Goal: Task Accomplishment & Management: Use online tool/utility

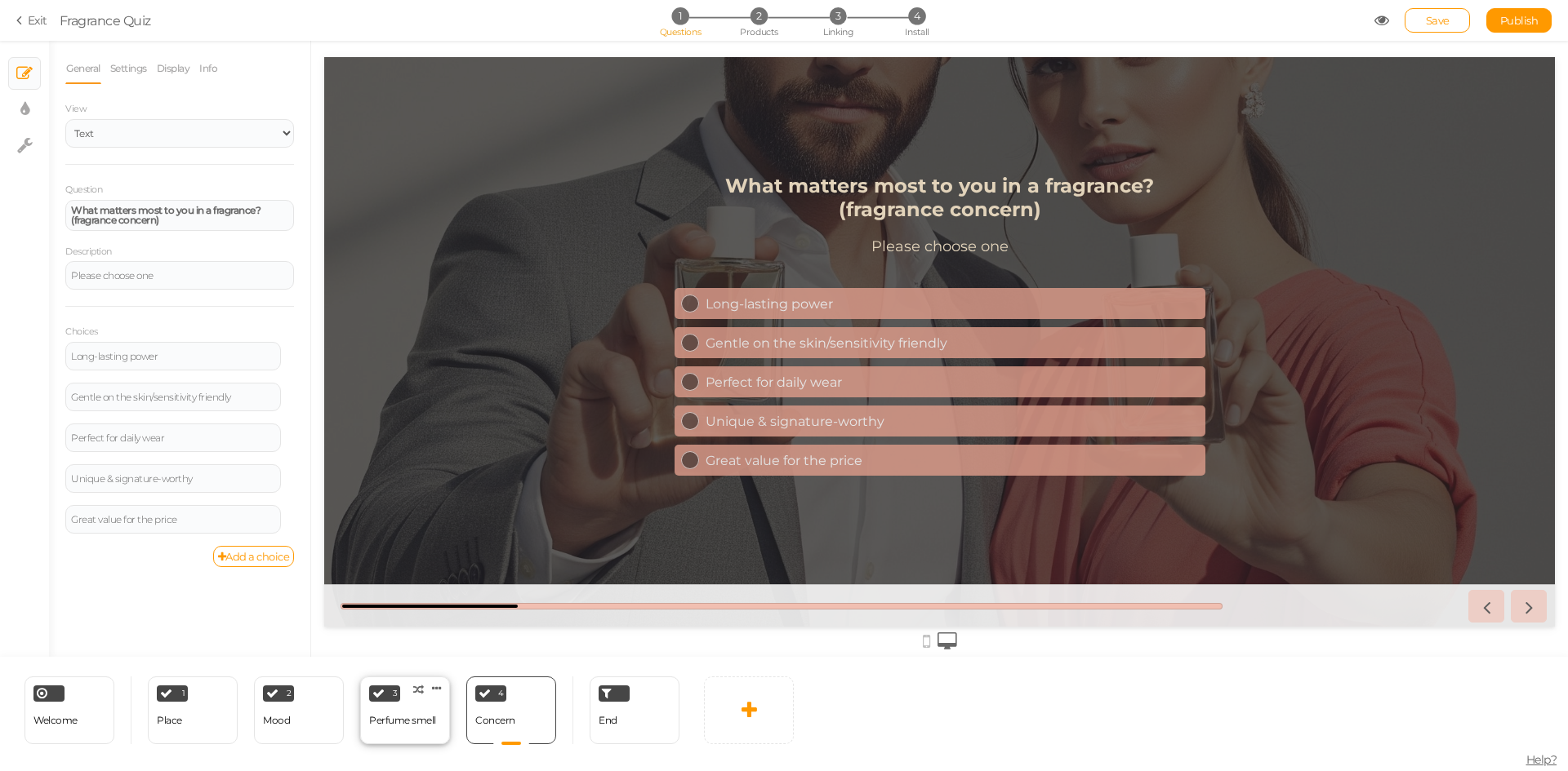
click at [386, 726] on div "Perfume smell" at bounding box center [402, 720] width 67 height 29
select select "2"
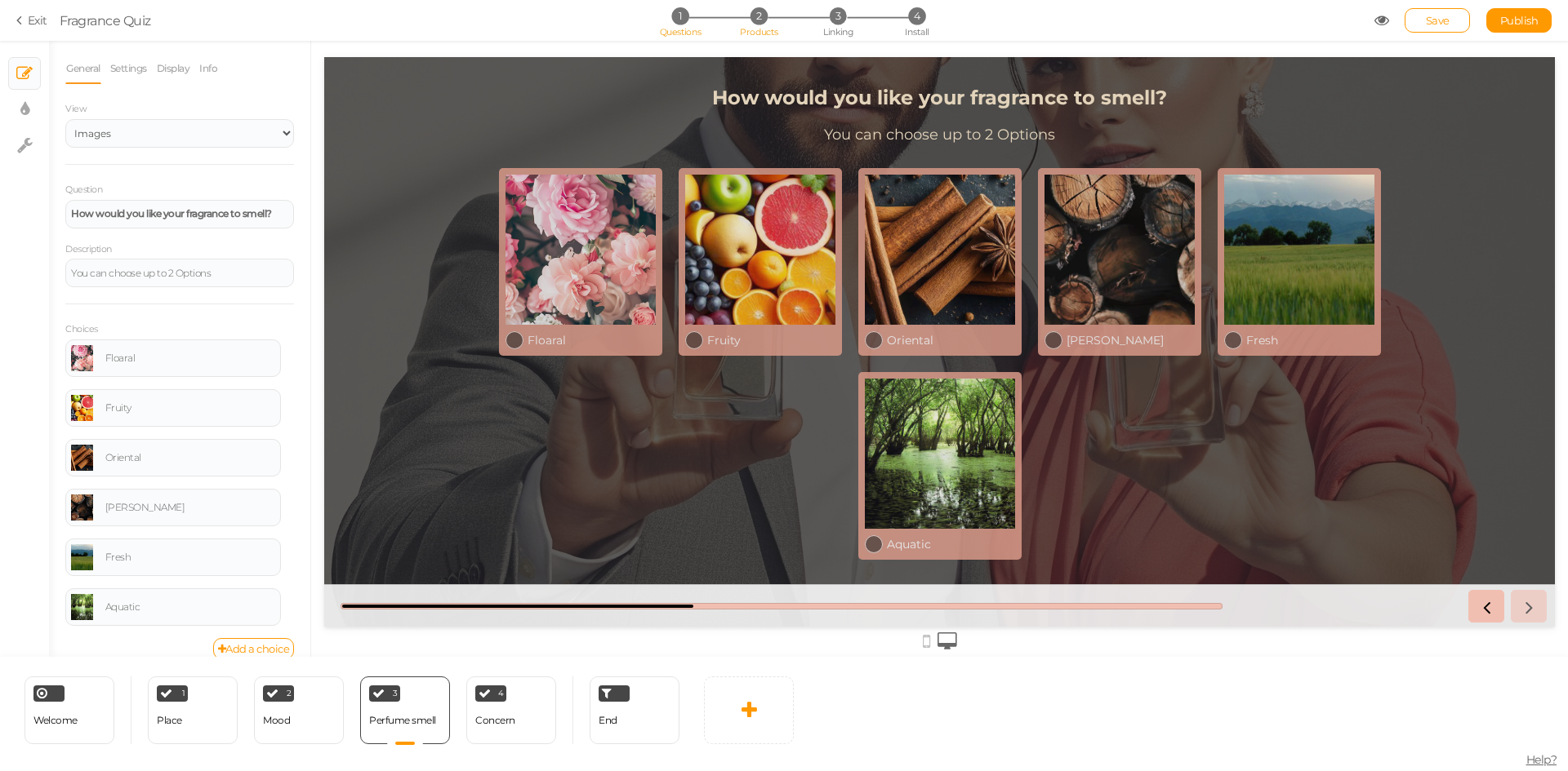
click at [770, 29] on span "Products" at bounding box center [758, 32] width 38 height 11
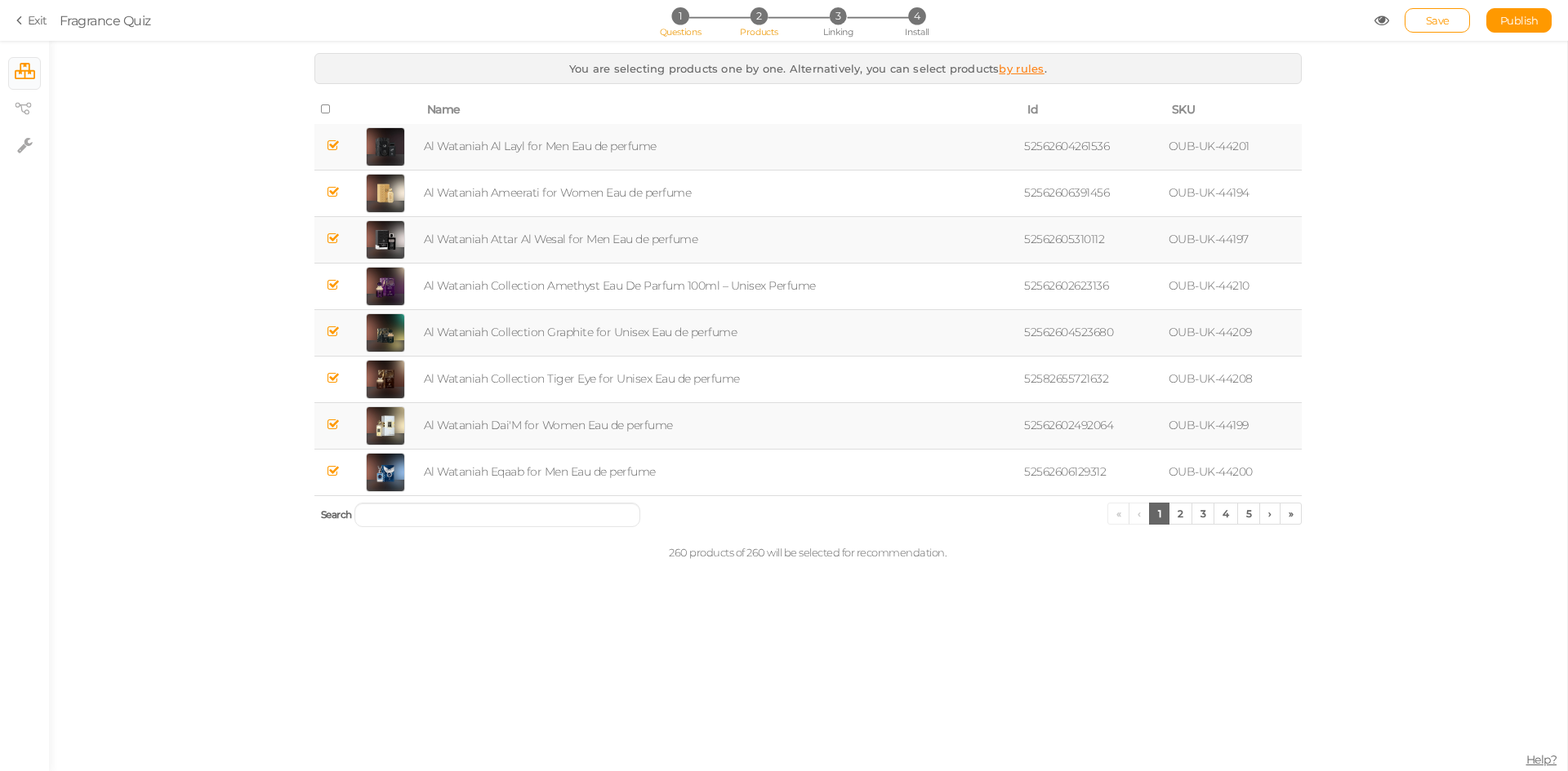
click at [672, 35] on span "Questions" at bounding box center [681, 32] width 42 height 11
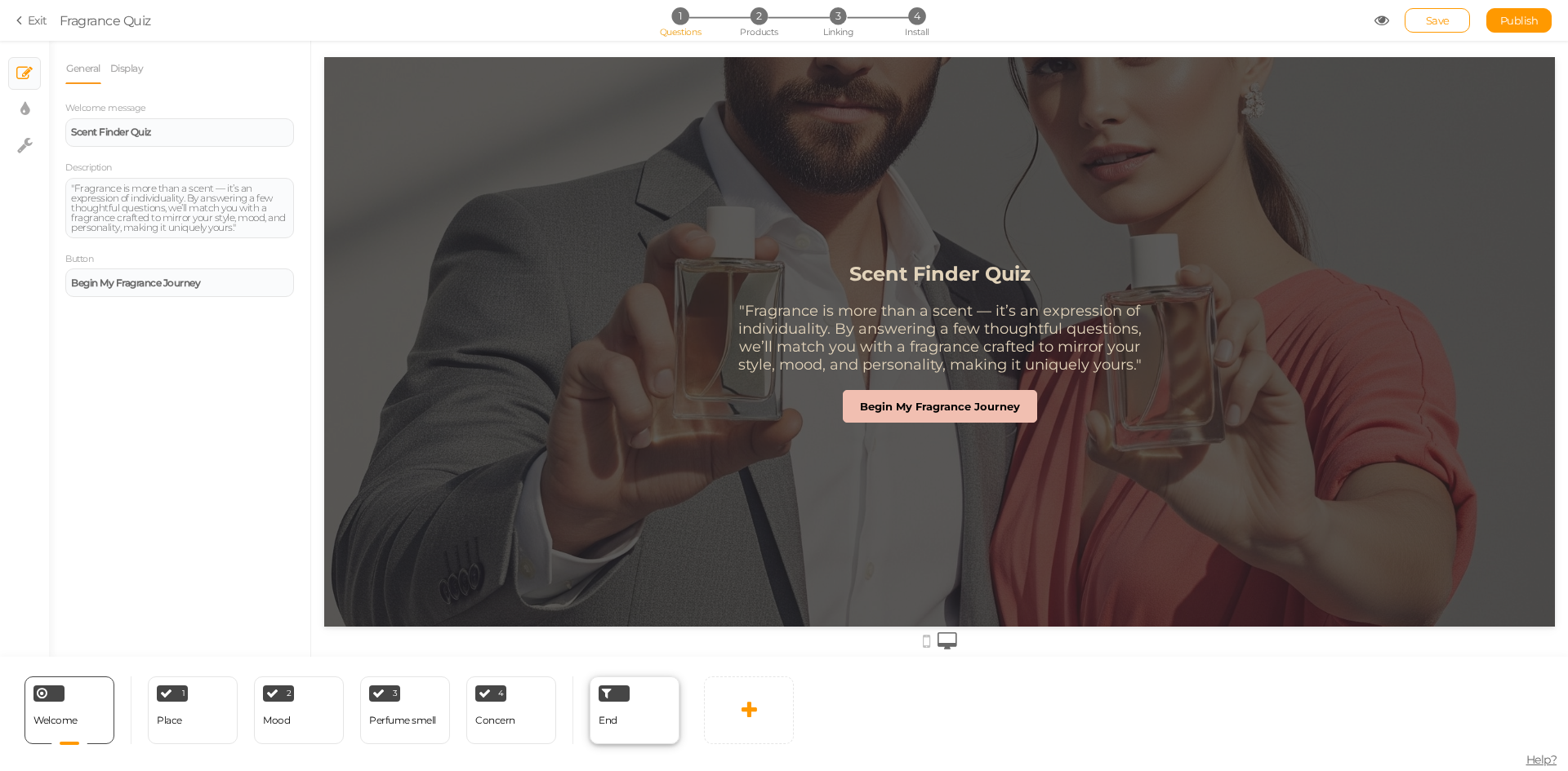
click at [610, 728] on div "End" at bounding box center [608, 720] width 19 height 29
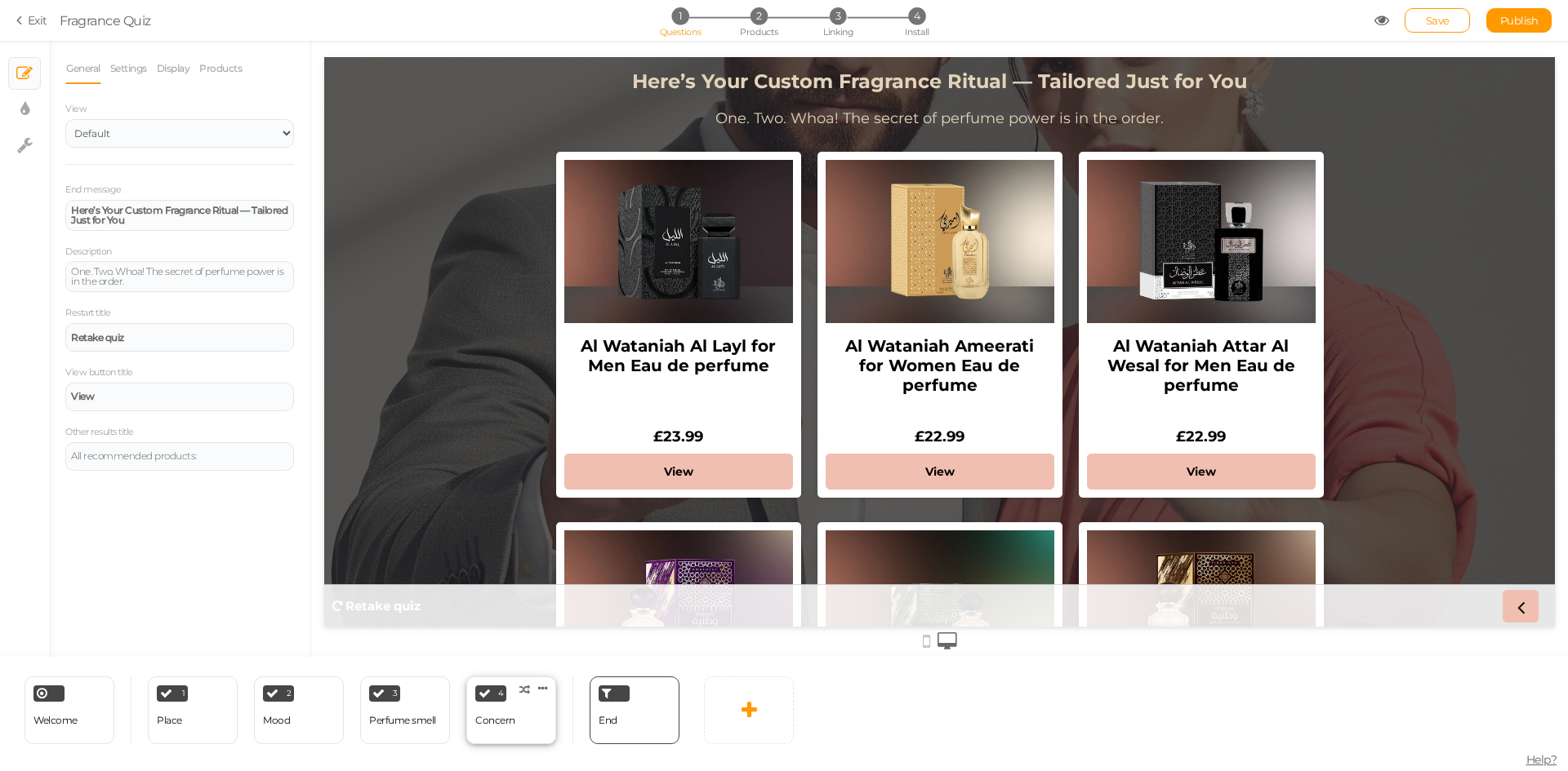
click at [527, 722] on div "4 Concern × Define the conditions to show this slide. Clone Change type Delete" at bounding box center [511, 710] width 90 height 68
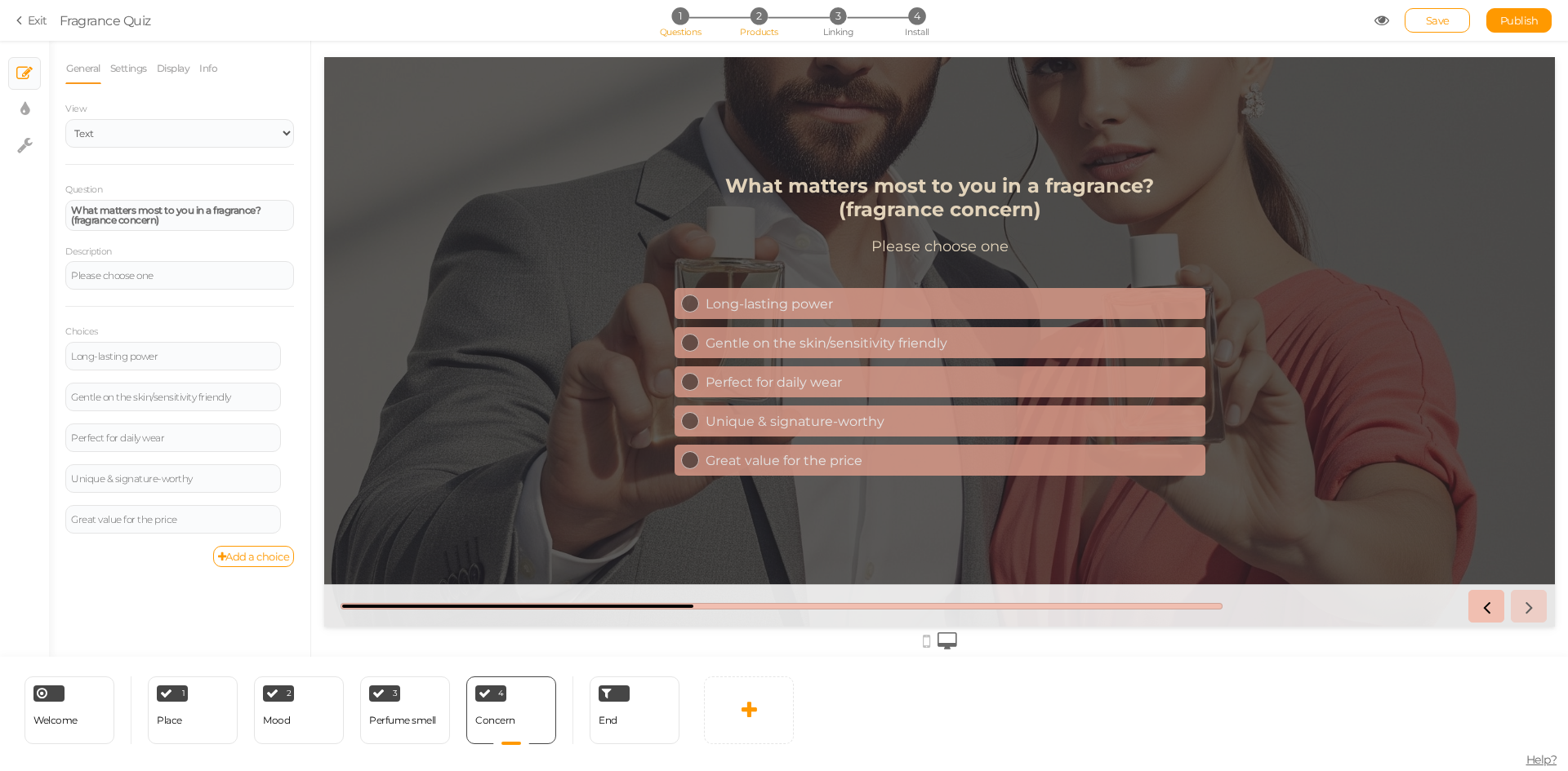
click at [752, 28] on span "Products" at bounding box center [758, 32] width 38 height 11
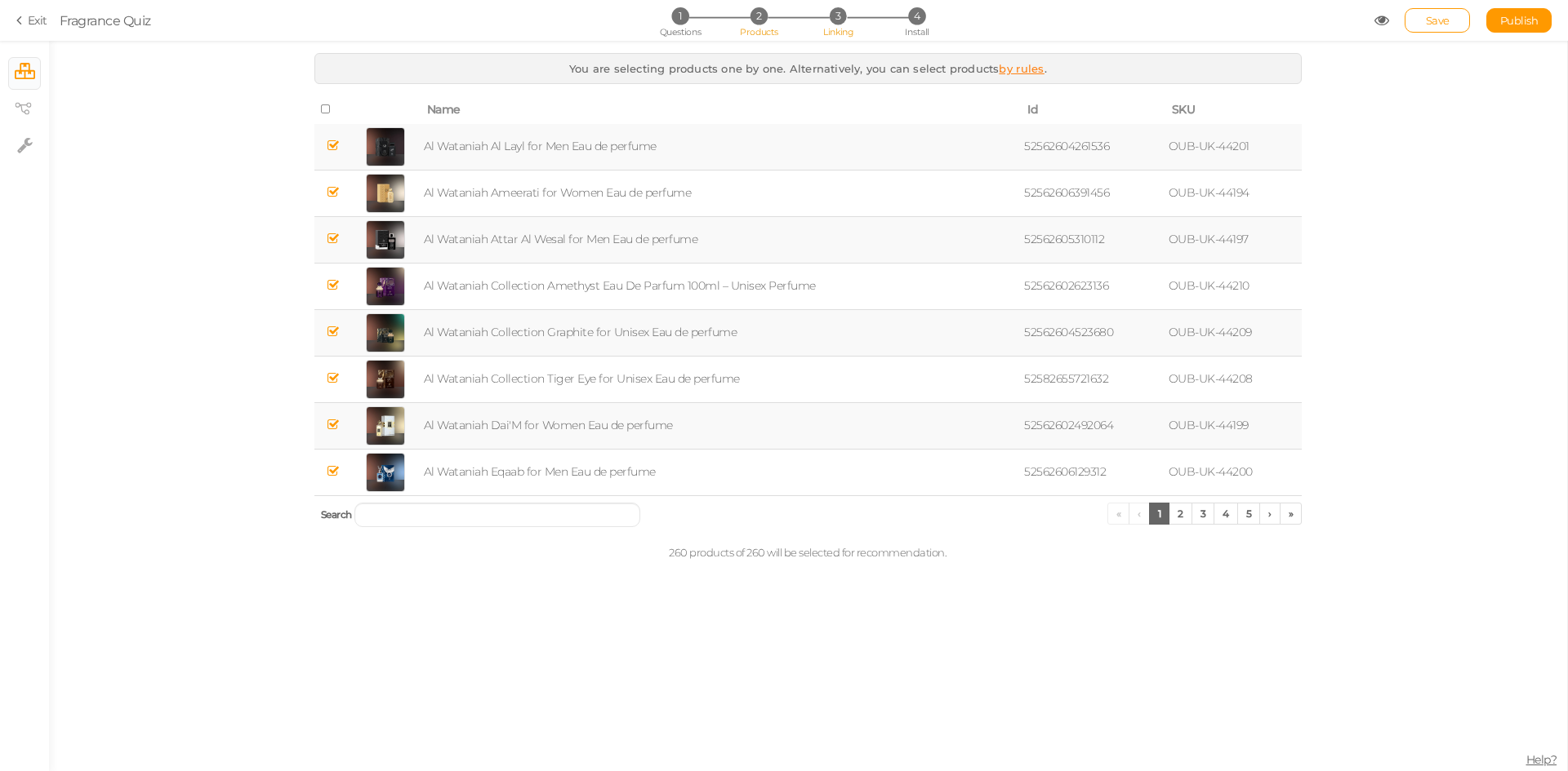
click at [840, 29] on span "Linking" at bounding box center [838, 32] width 29 height 11
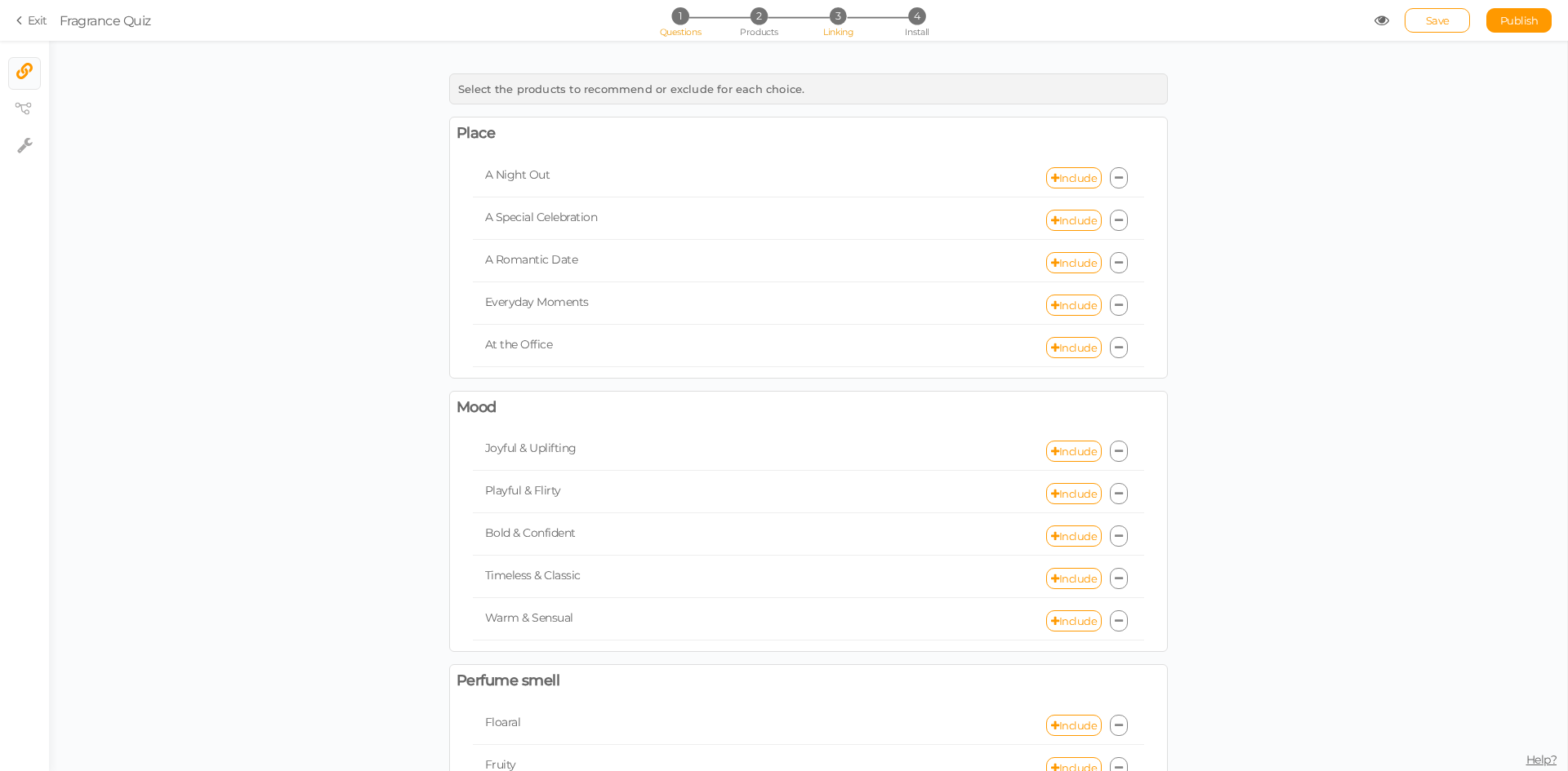
click at [686, 23] on li "1 Questions" at bounding box center [680, 16] width 76 height 17
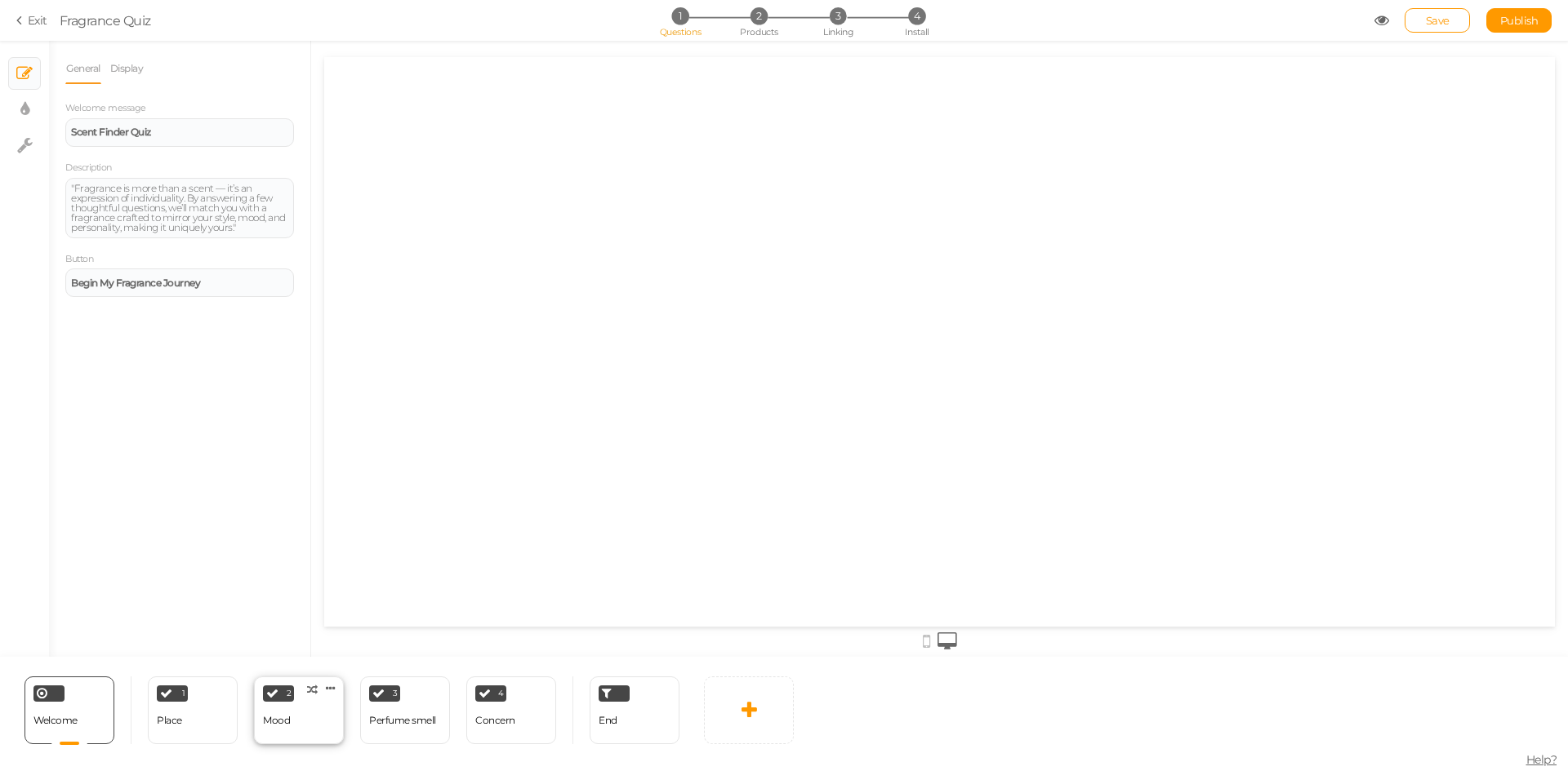
click at [300, 726] on div "2 Mood × Define the conditions to show this slide. Clone Change type Delete" at bounding box center [299, 710] width 90 height 68
select select "2"
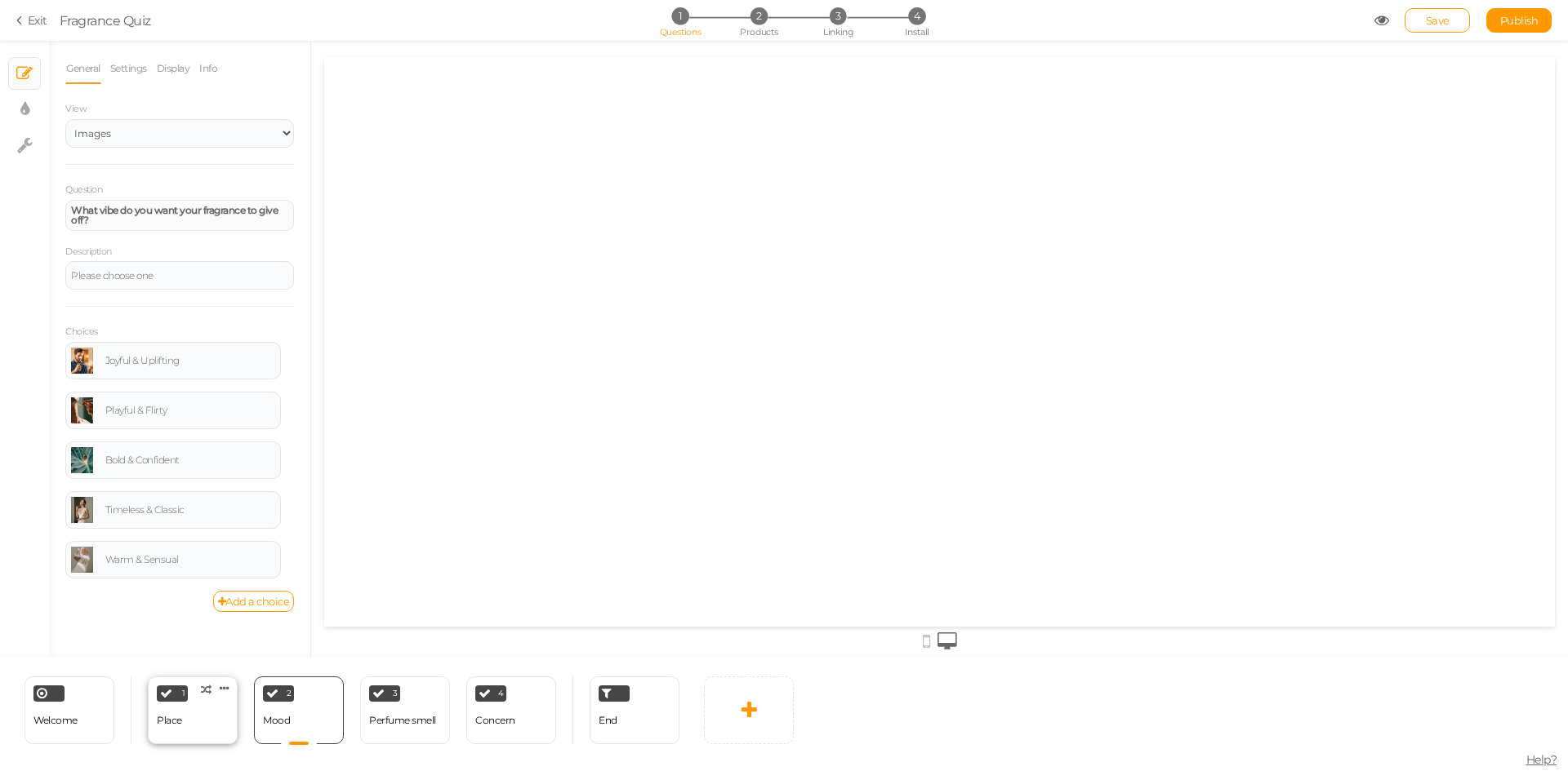
click at [189, 728] on div "1 Place × Define the conditions to show this slide. Clone Change type Delete" at bounding box center [193, 710] width 90 height 68
select select "2"
click at [43, 736] on div "Welcome Delete" at bounding box center [70, 710] width 90 height 68
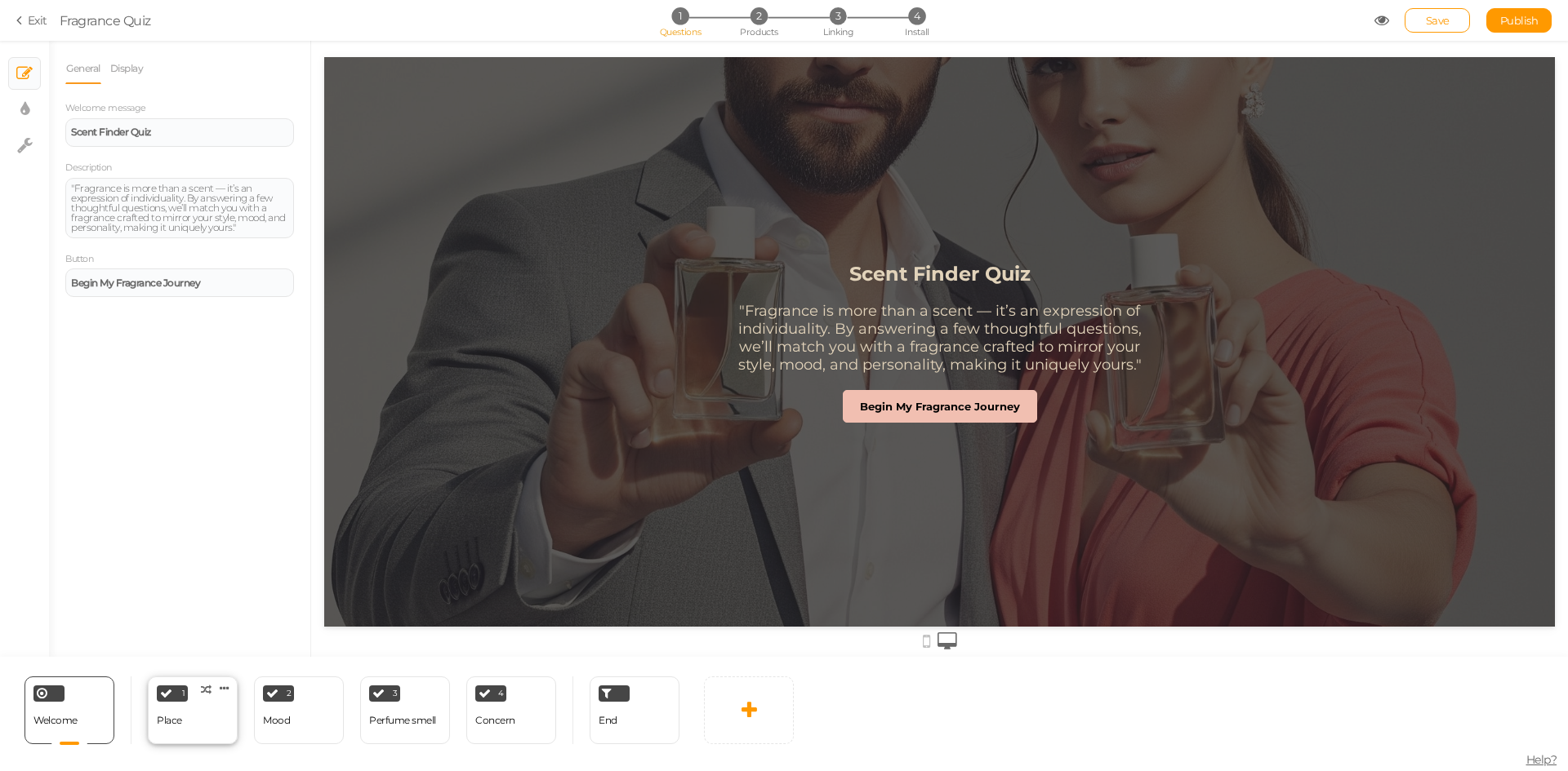
click at [200, 730] on div "1 Place × Define the conditions to show this slide. Clone Change type Delete" at bounding box center [193, 710] width 90 height 68
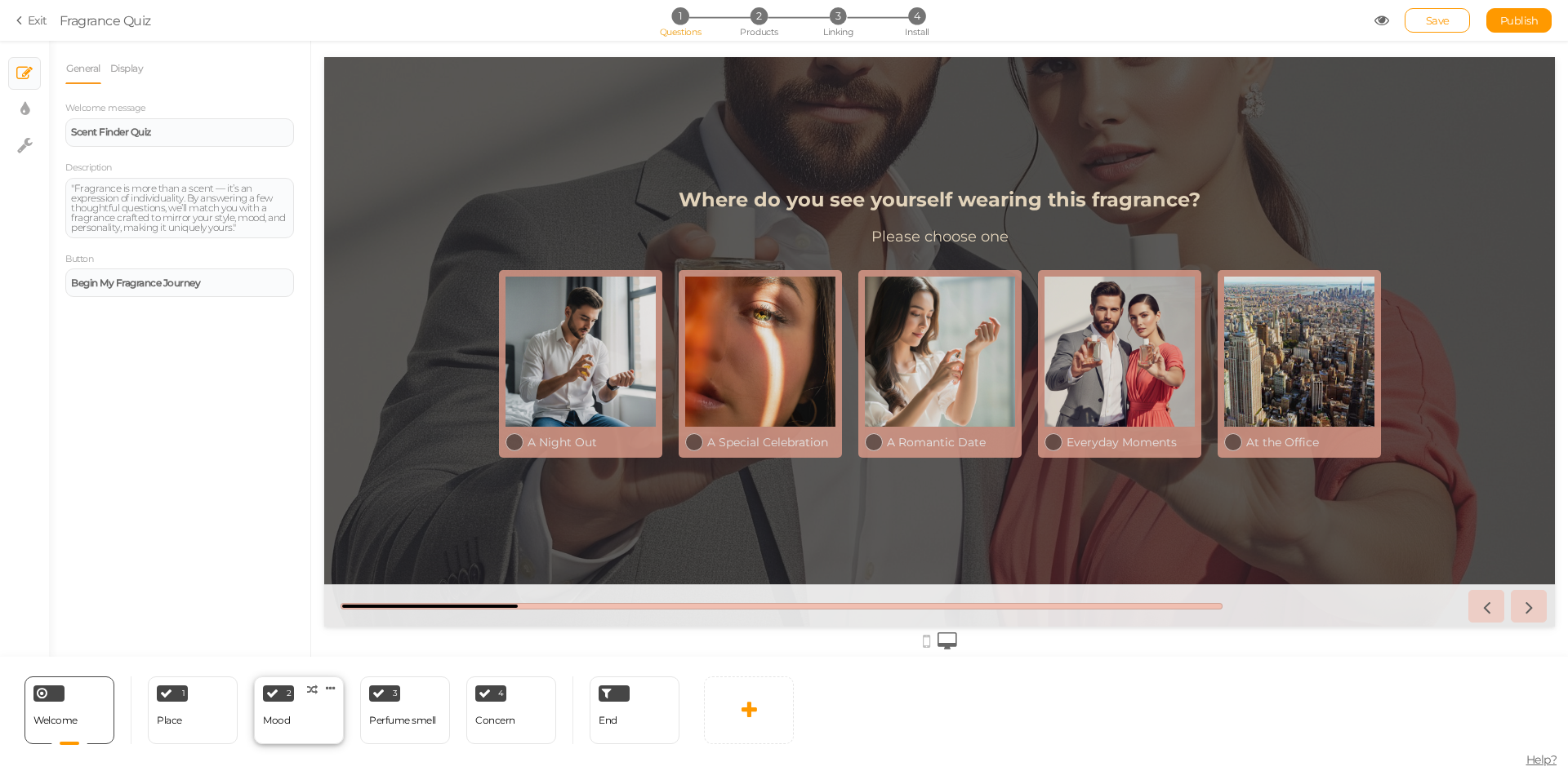
select select "2"
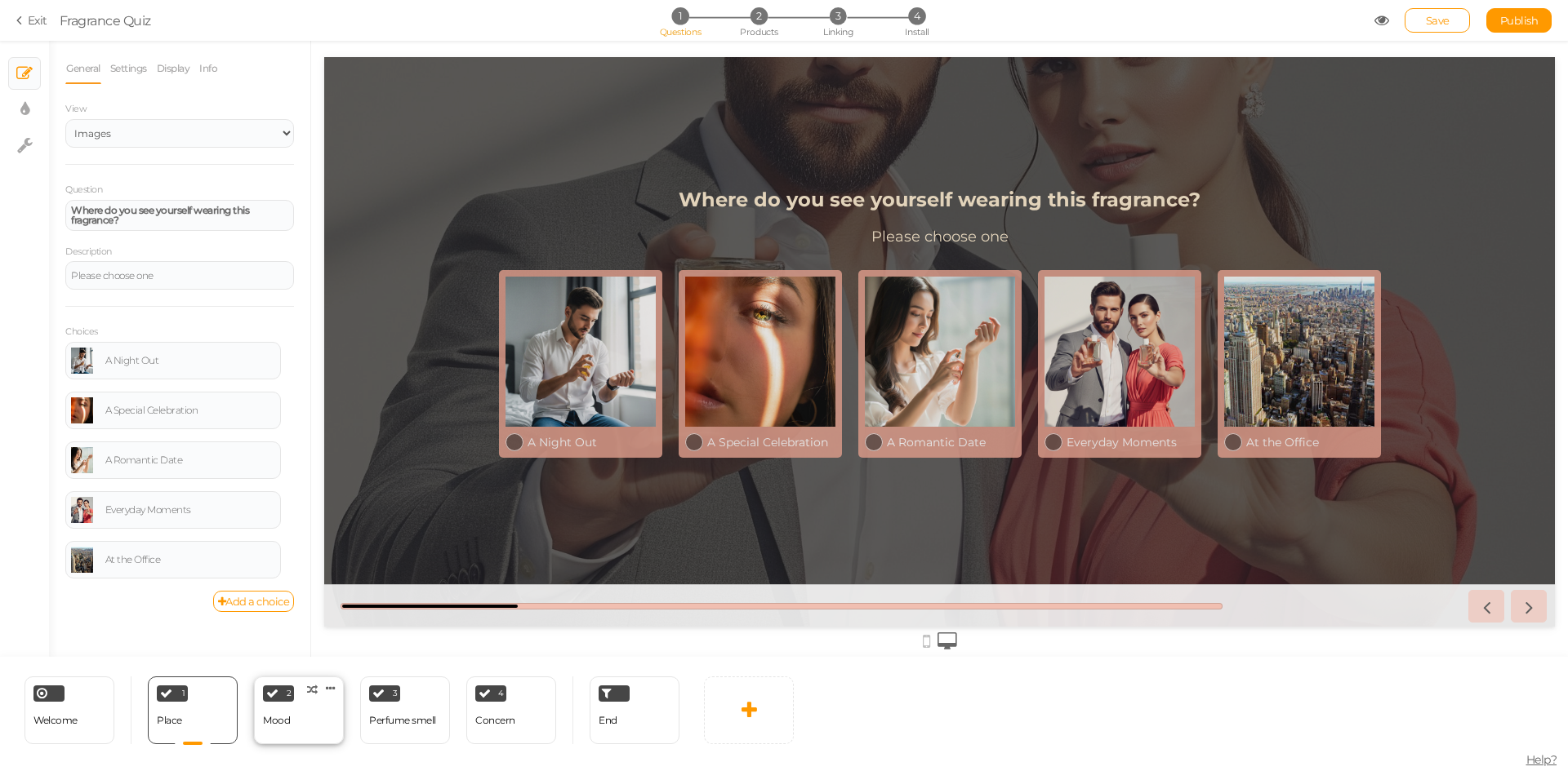
click at [321, 728] on div "2 Mood × Define the conditions to show this slide. Clone Change type Delete" at bounding box center [299, 710] width 90 height 68
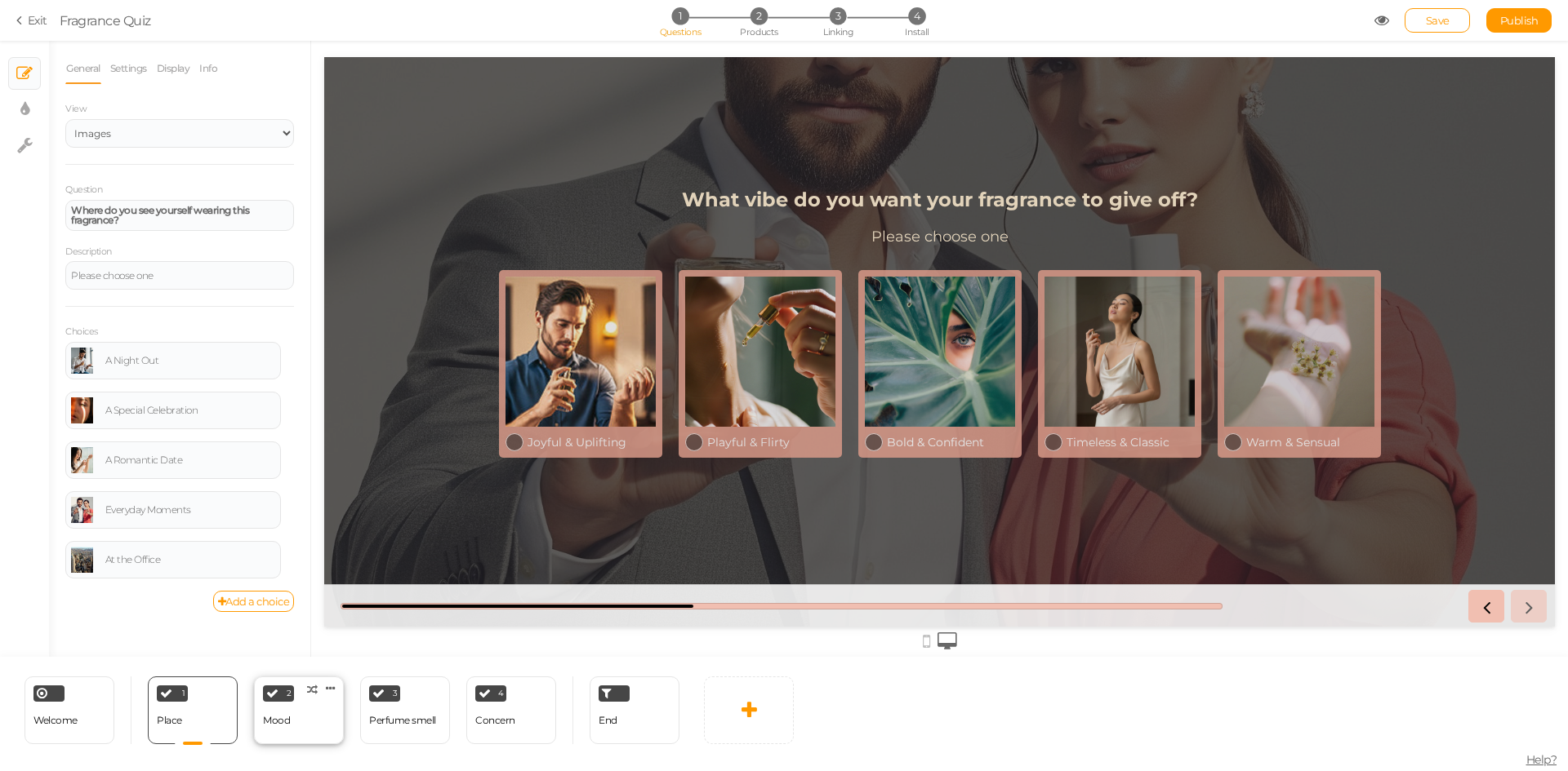
select select "2"
click at [432, 718] on div "Perfume smell" at bounding box center [402, 720] width 67 height 11
select select "2"
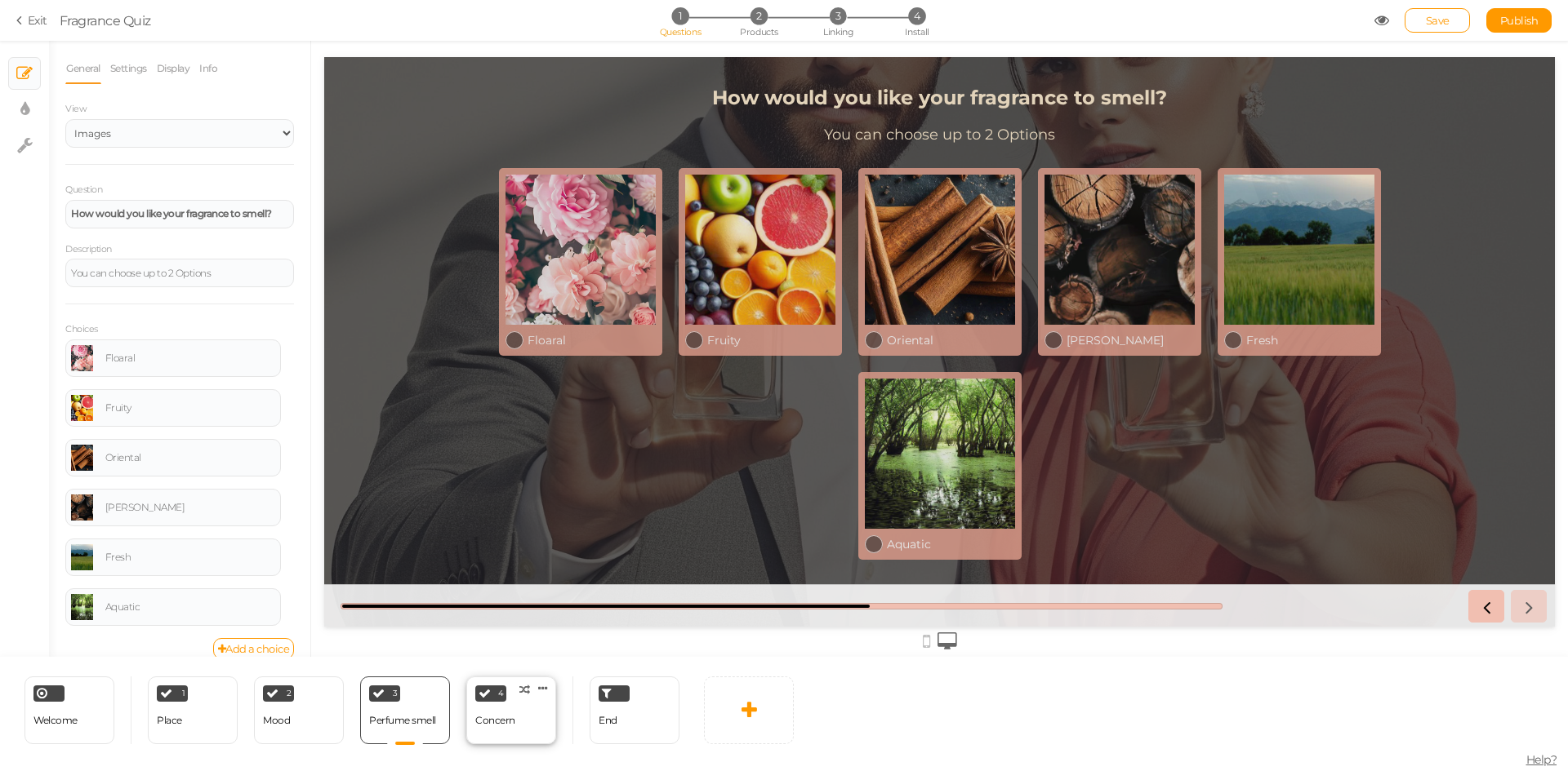
click at [488, 733] on div "Concern" at bounding box center [495, 720] width 40 height 29
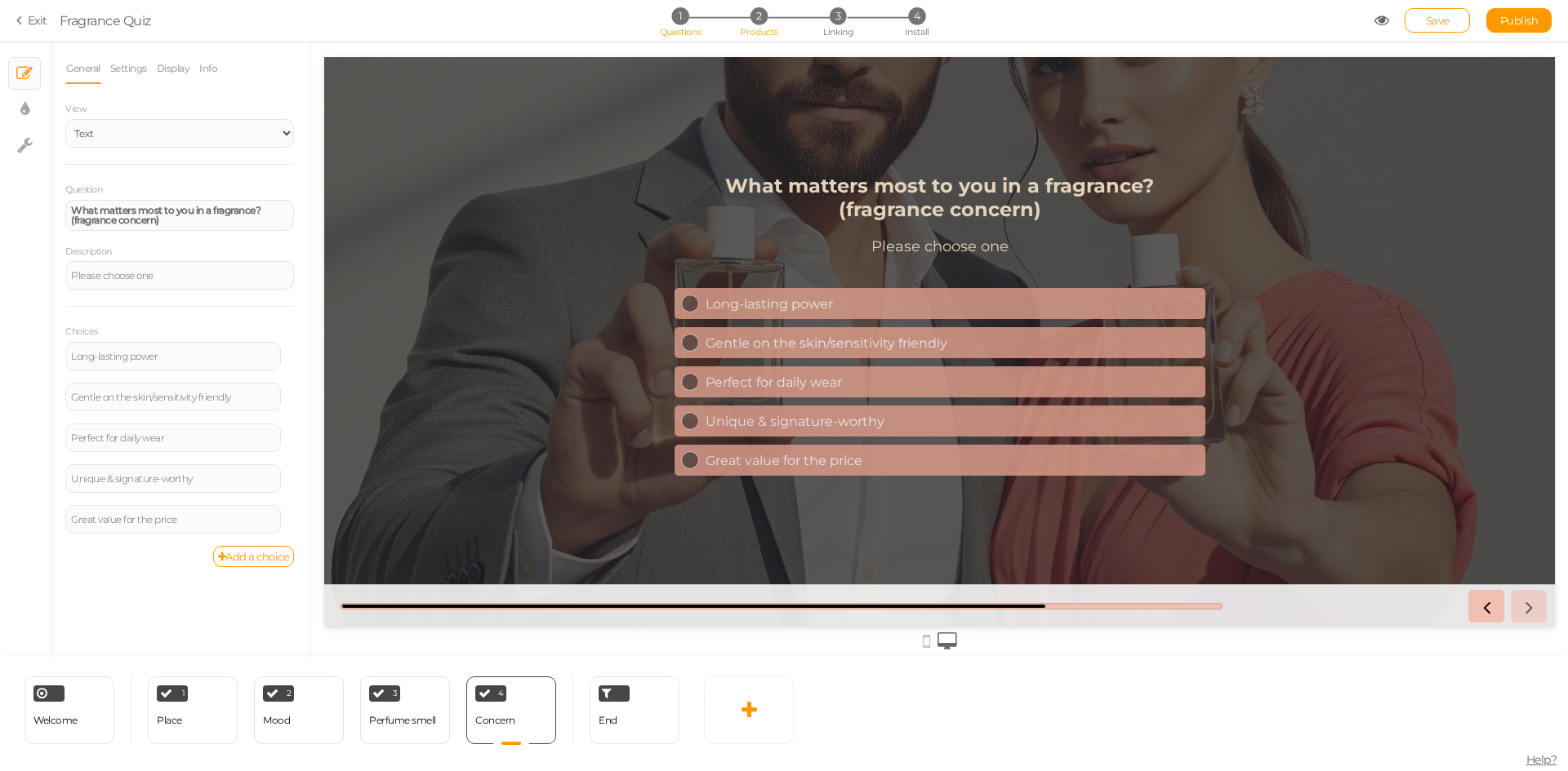
click at [758, 32] on span "Products" at bounding box center [758, 32] width 38 height 11
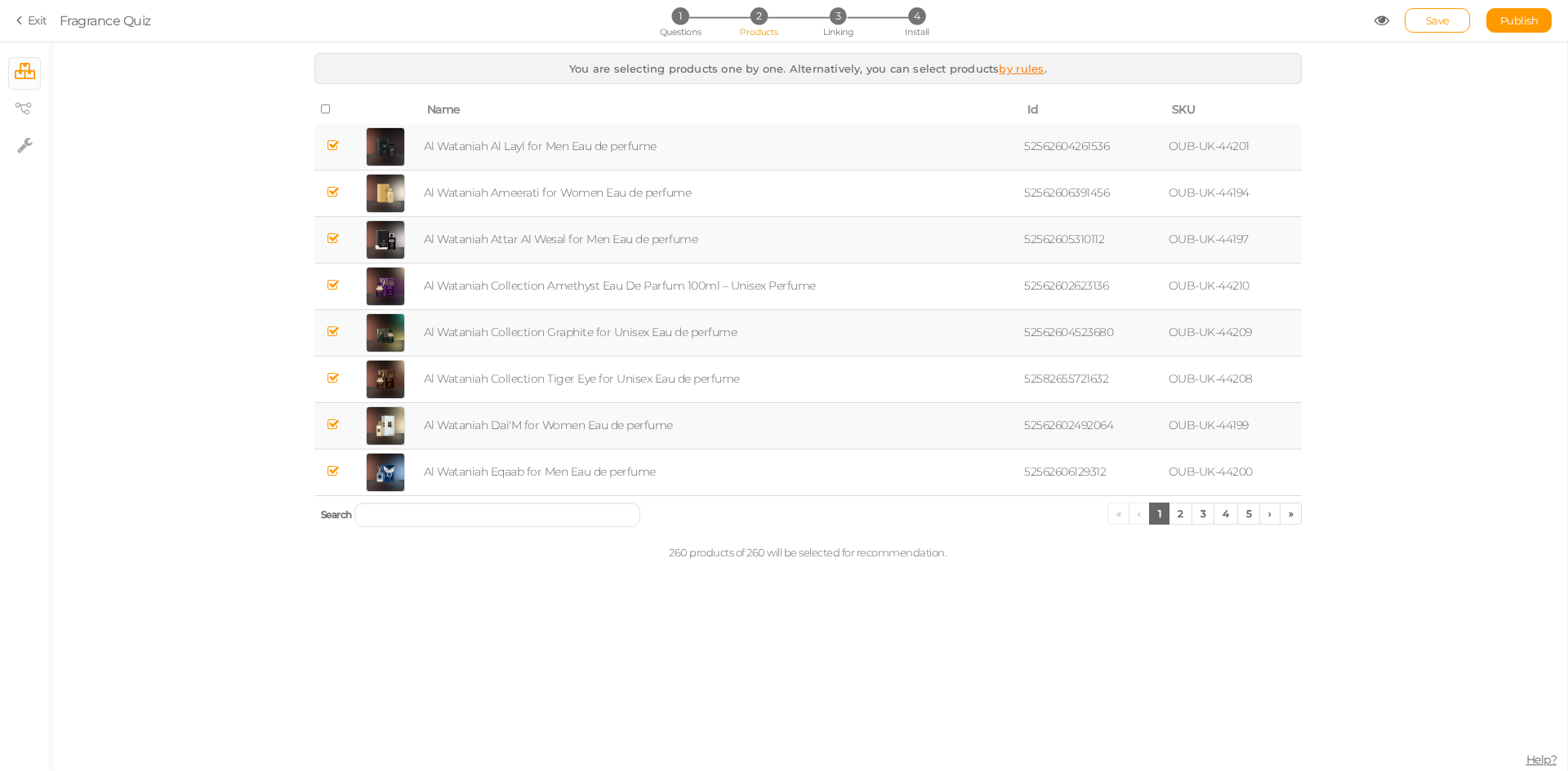
click at [24, 20] on icon at bounding box center [22, 20] width 11 height 15
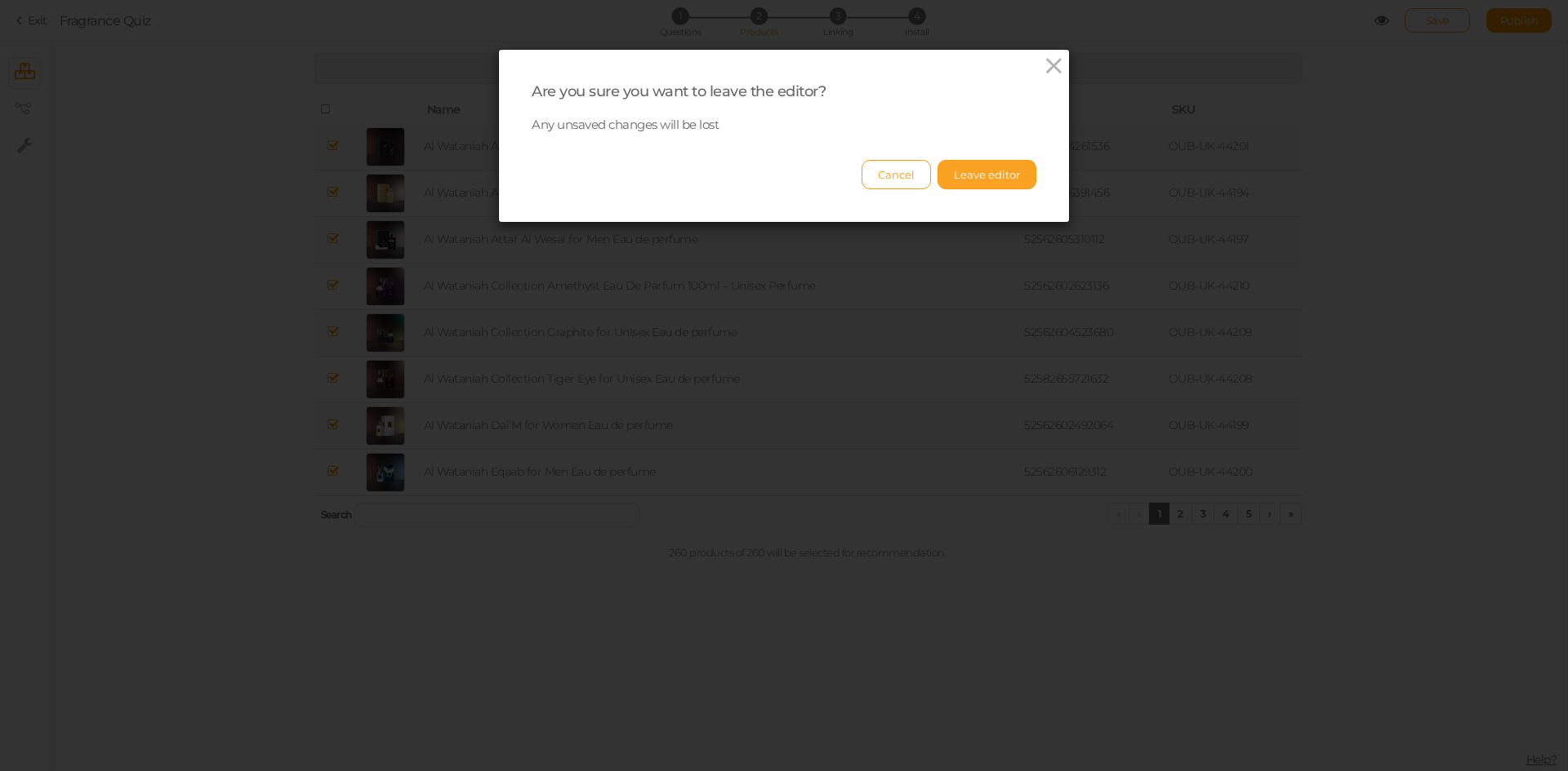
click at [959, 170] on button "Leave editor" at bounding box center [986, 175] width 99 height 29
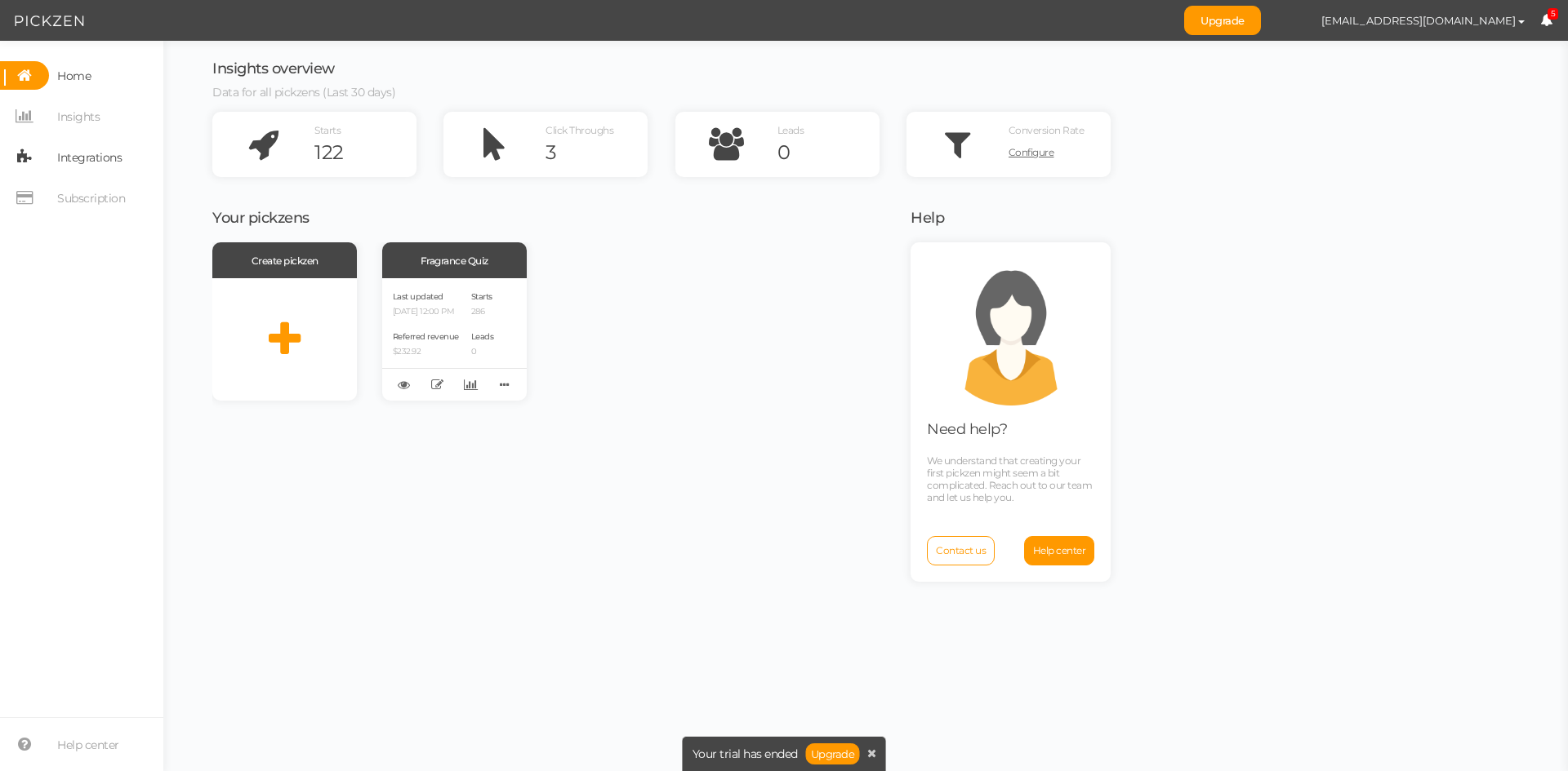
click at [93, 168] on span "Integrations" at bounding box center [89, 158] width 65 height 26
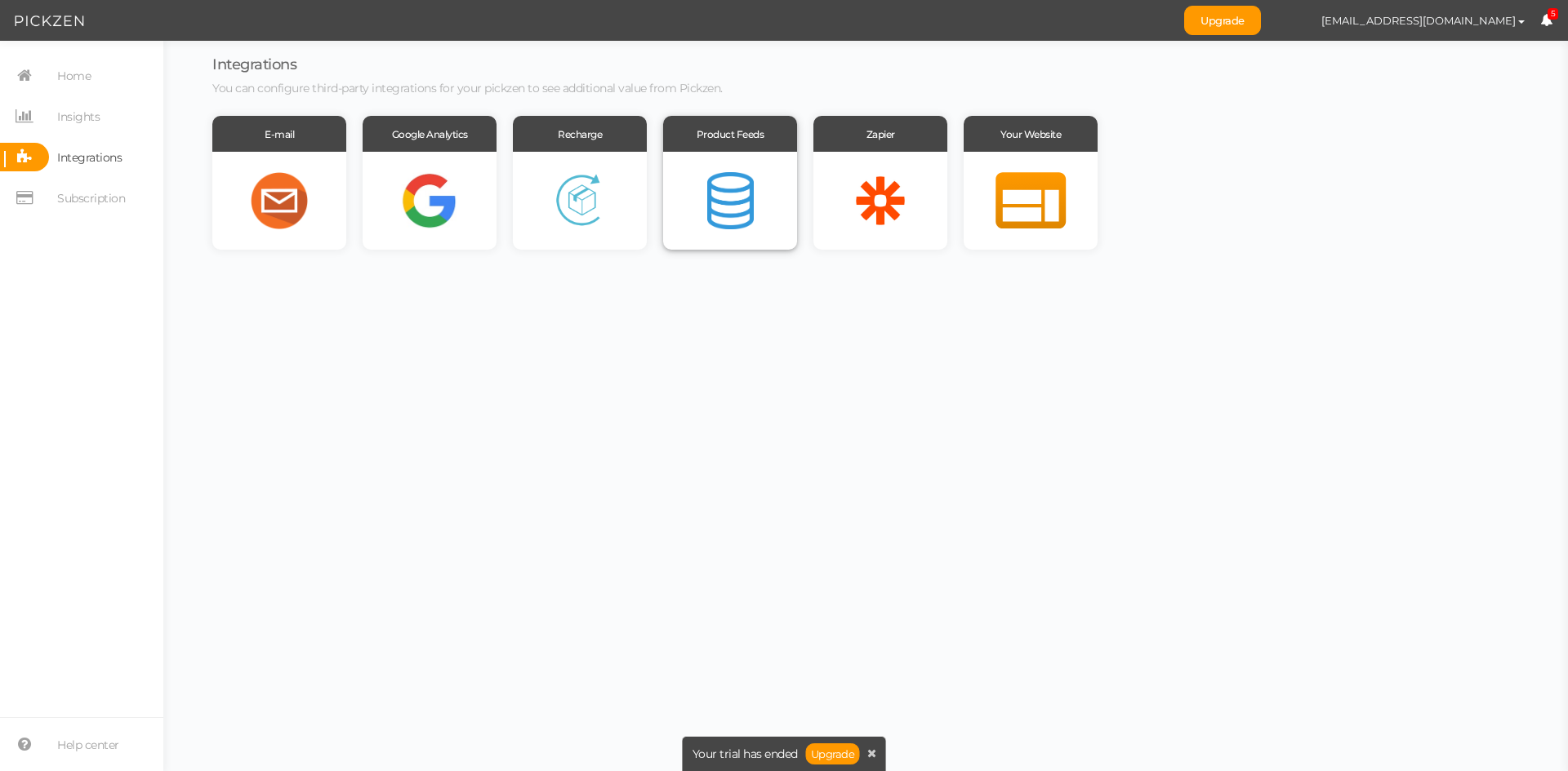
click at [711, 199] on div at bounding box center [730, 201] width 134 height 98
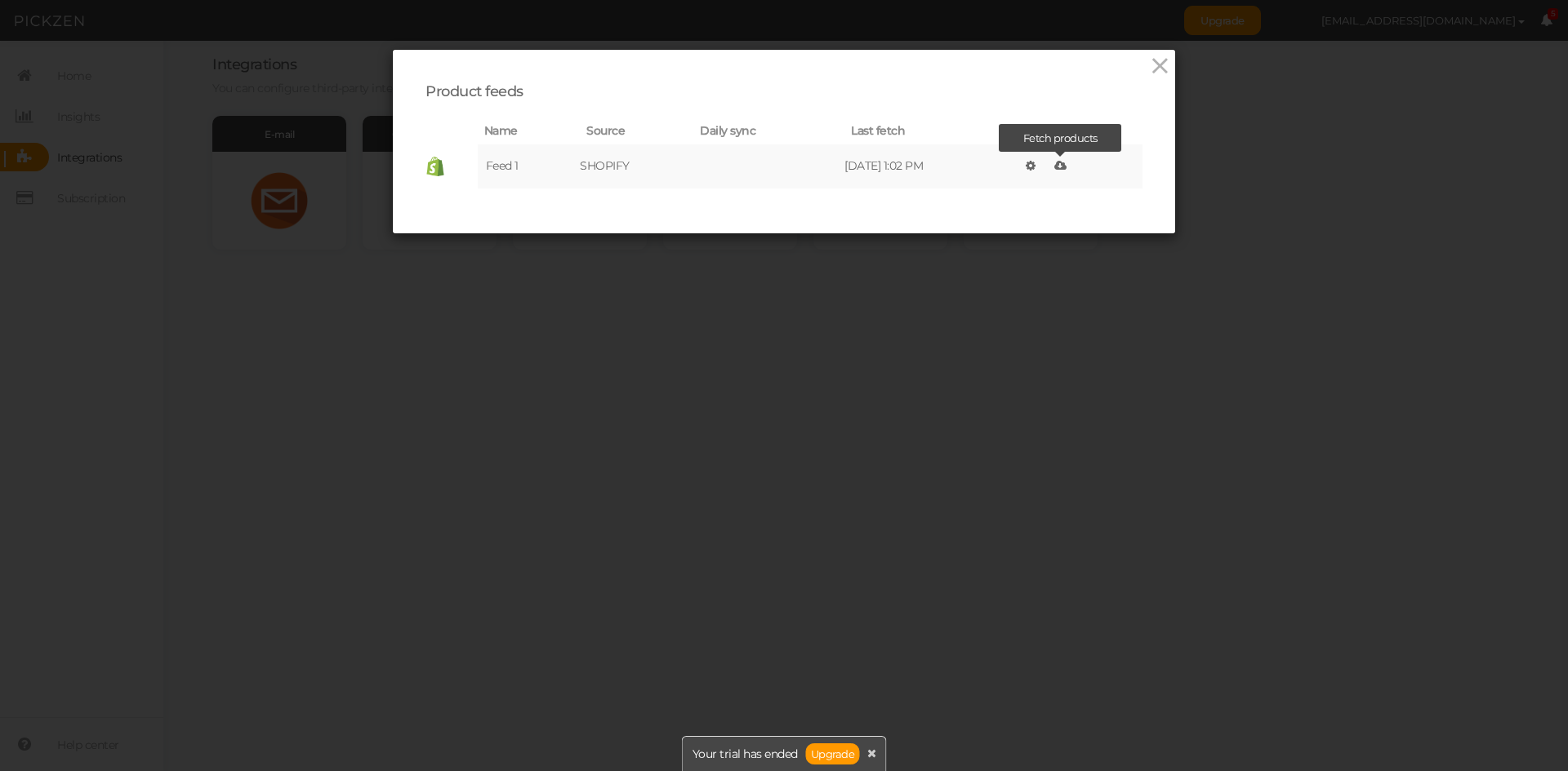
click at [1063, 164] on icon at bounding box center [1060, 166] width 12 height 11
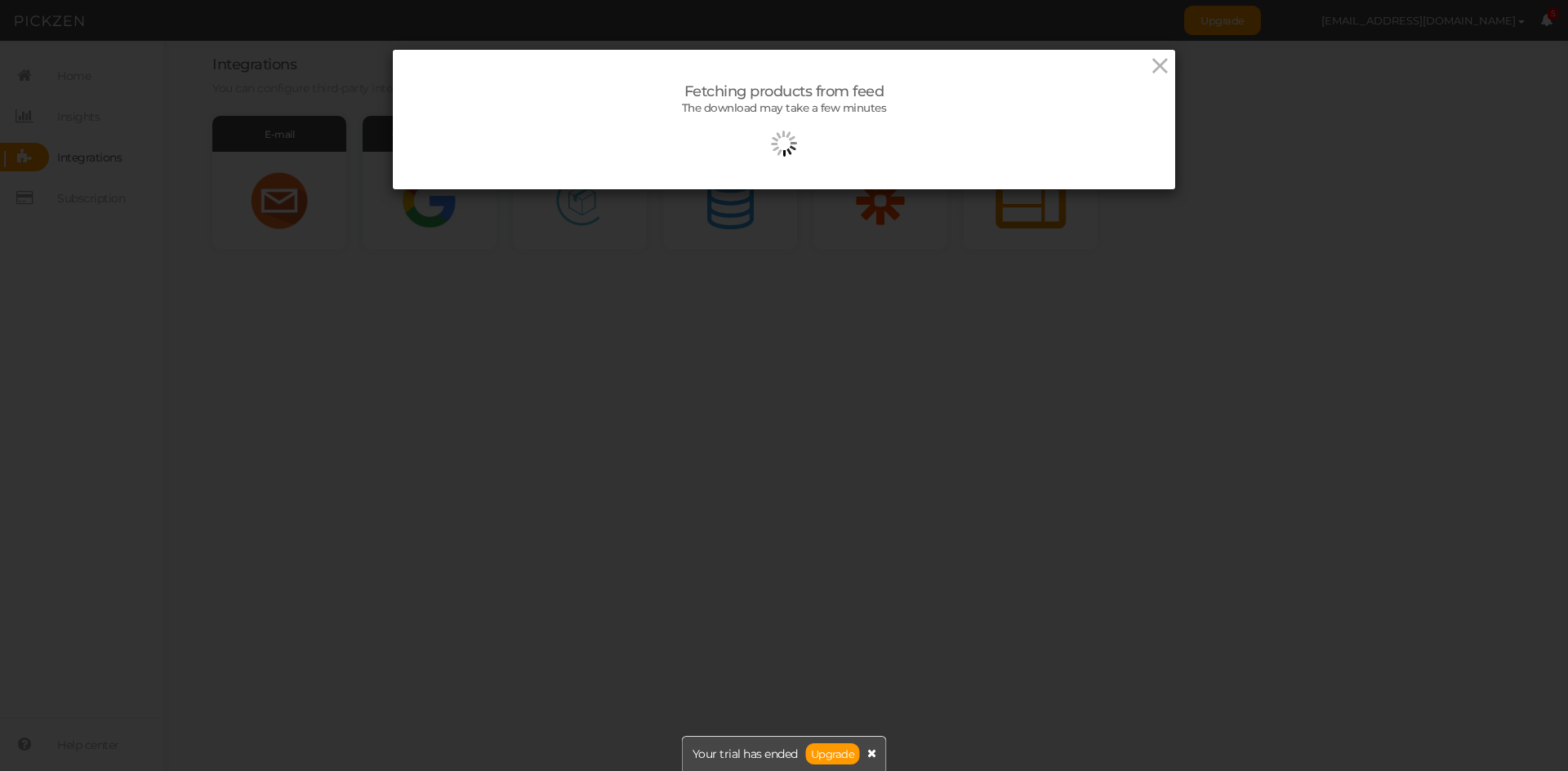
click at [872, 755] on icon at bounding box center [871, 753] width 9 height 11
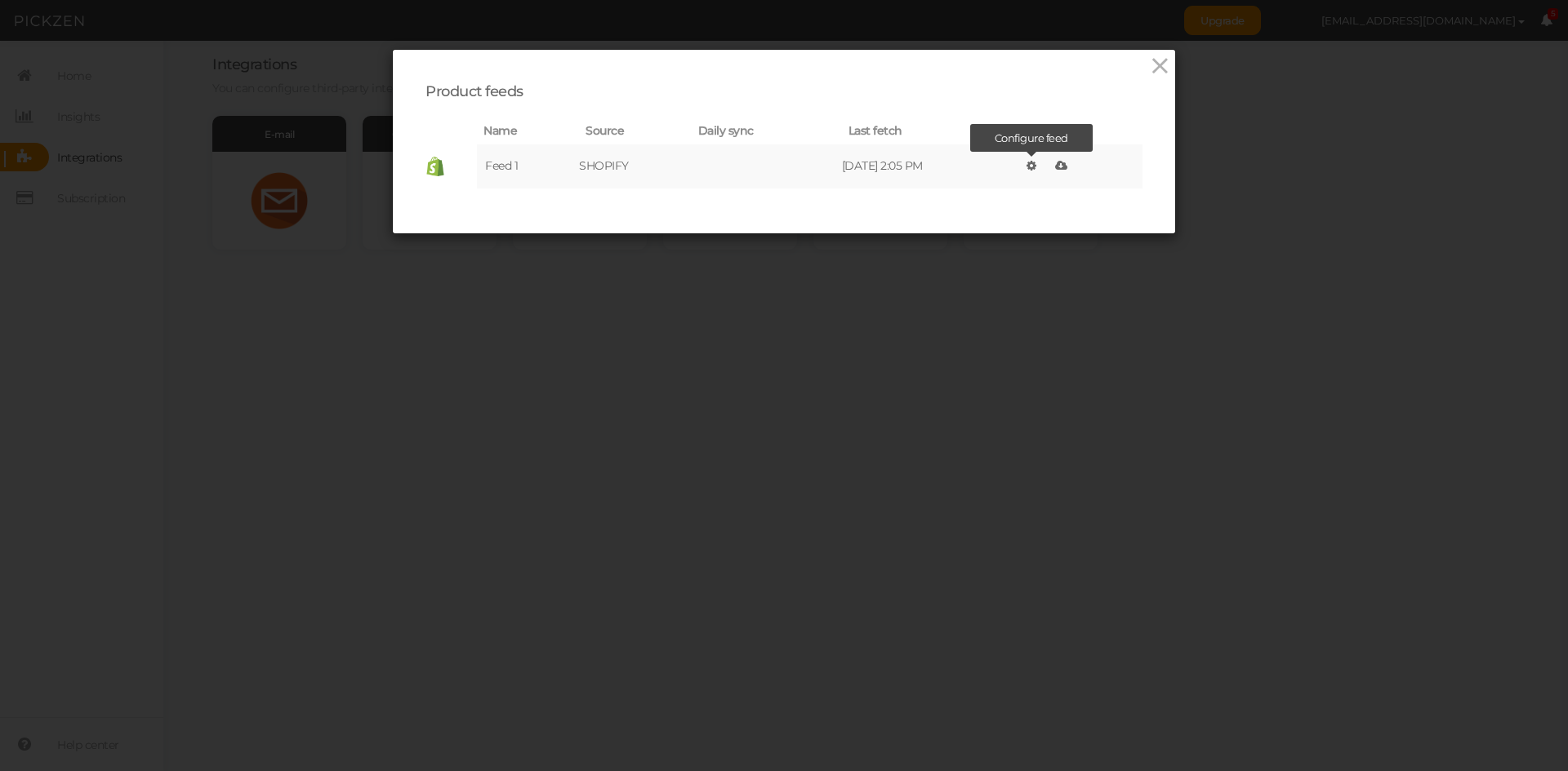
click at [1031, 165] on icon at bounding box center [1031, 166] width 10 height 11
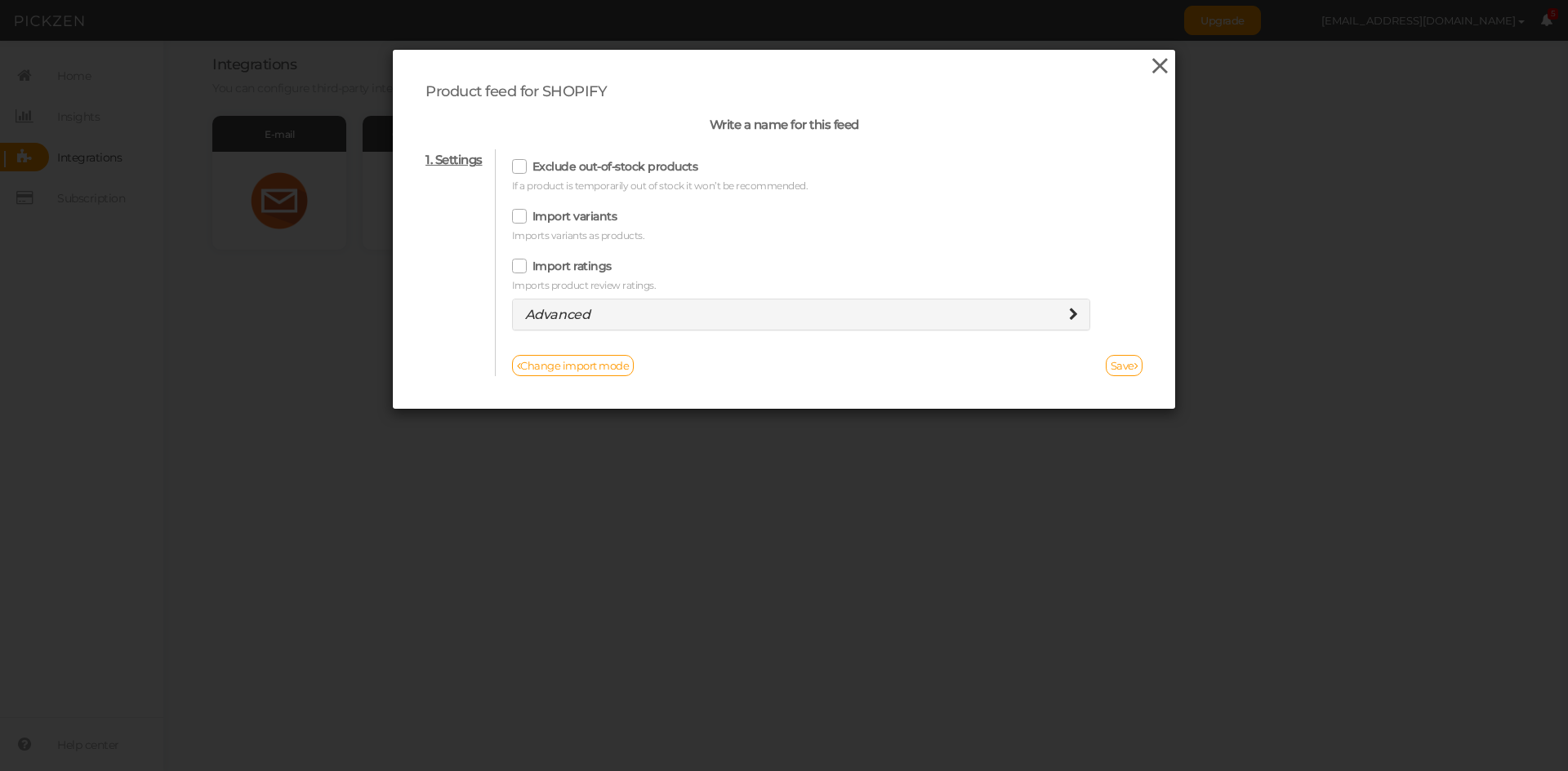
click at [1148, 66] on icon at bounding box center [1159, 66] width 24 height 25
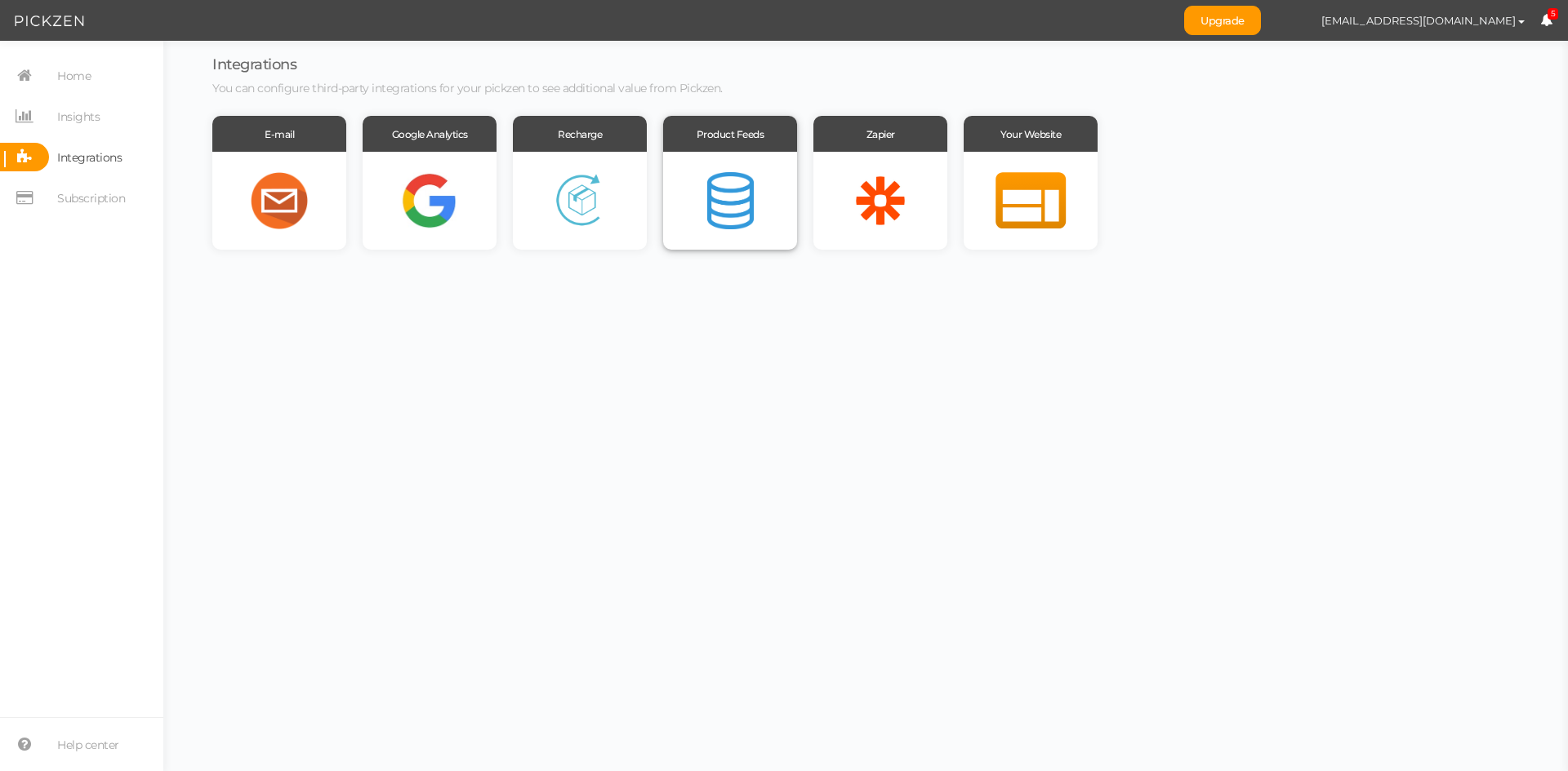
click at [718, 204] on div at bounding box center [730, 201] width 134 height 98
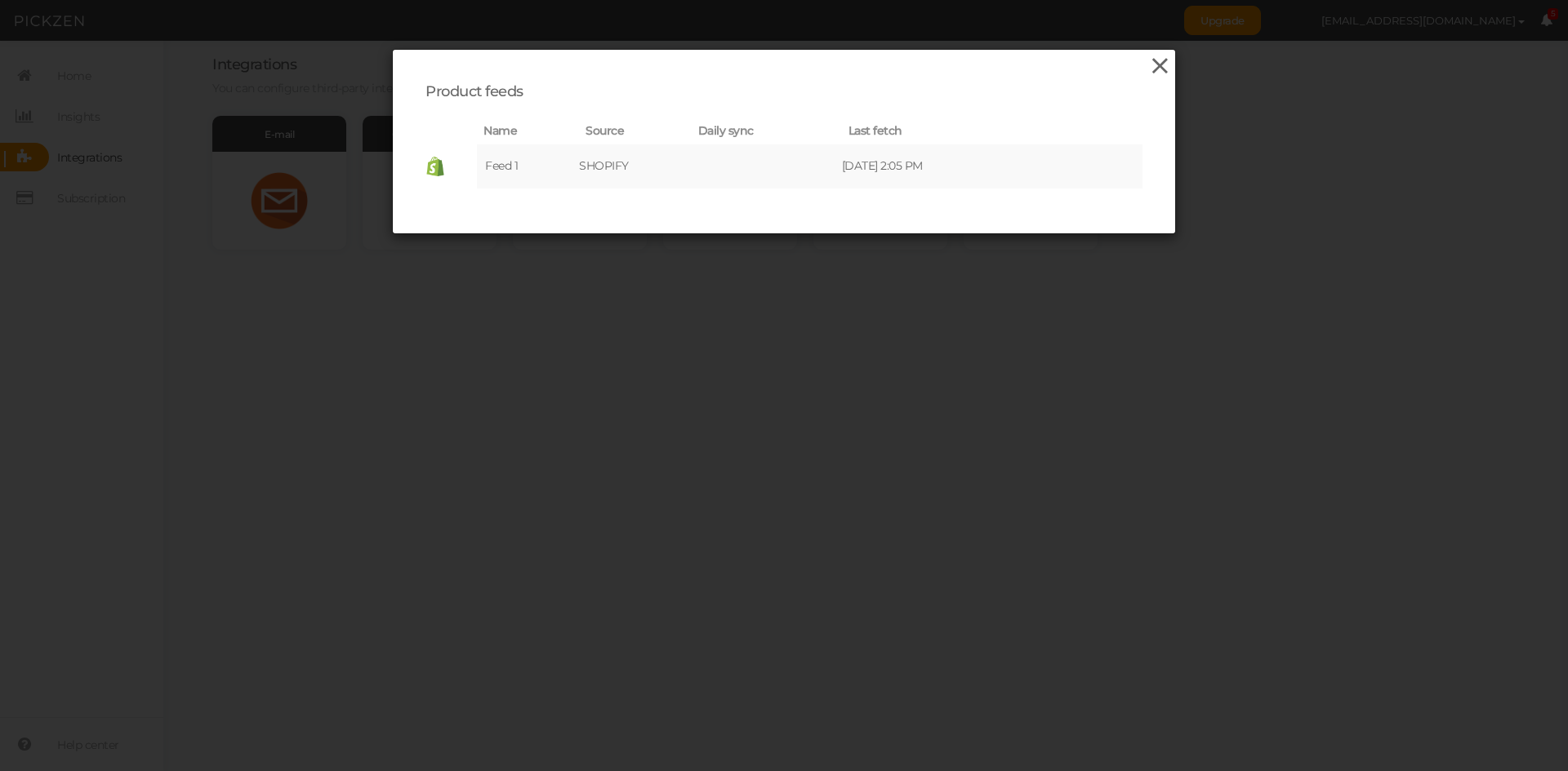
click at [1154, 63] on icon at bounding box center [1159, 66] width 24 height 25
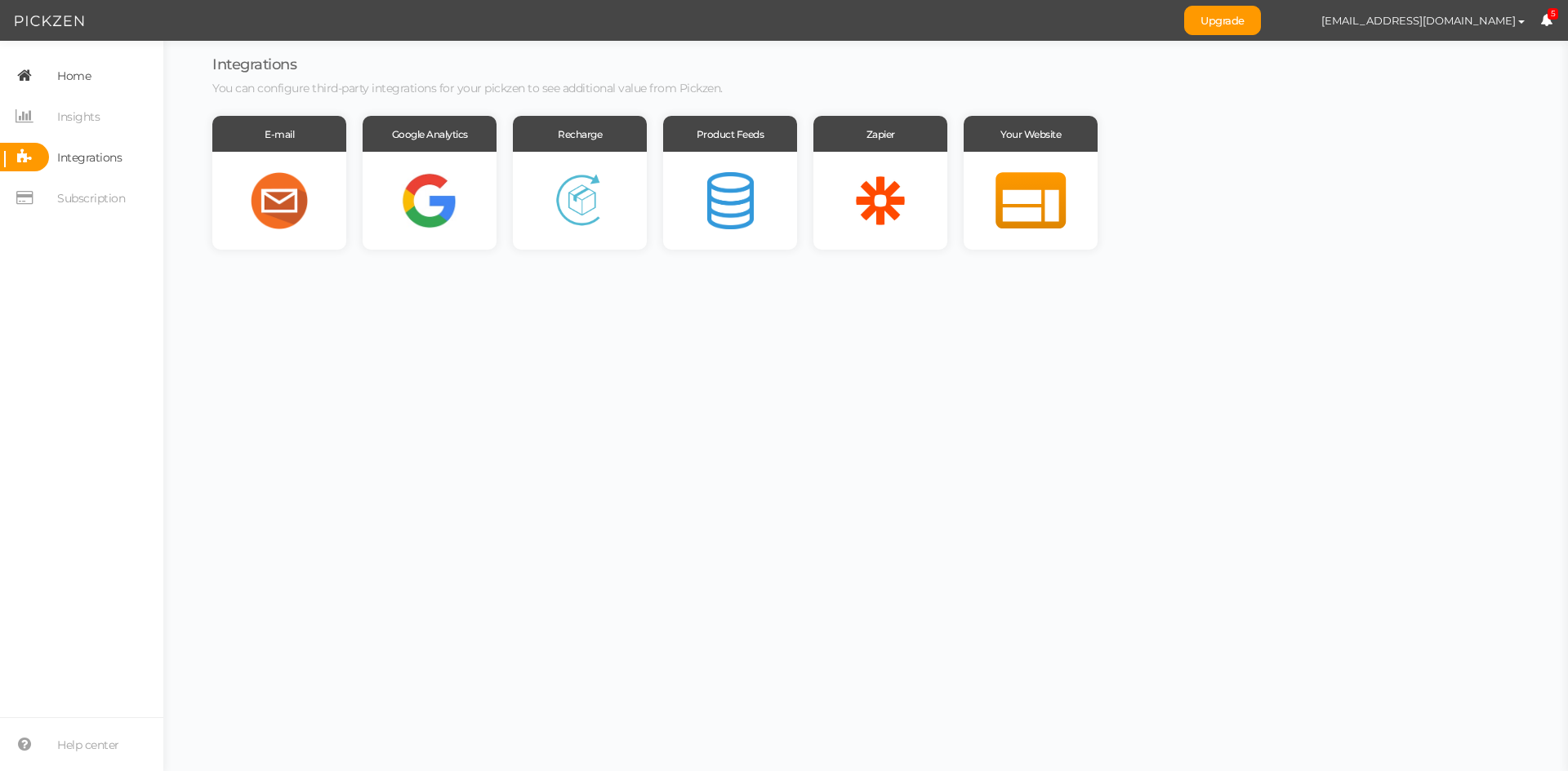
click at [96, 82] on link "Home" at bounding box center [82, 75] width 164 height 29
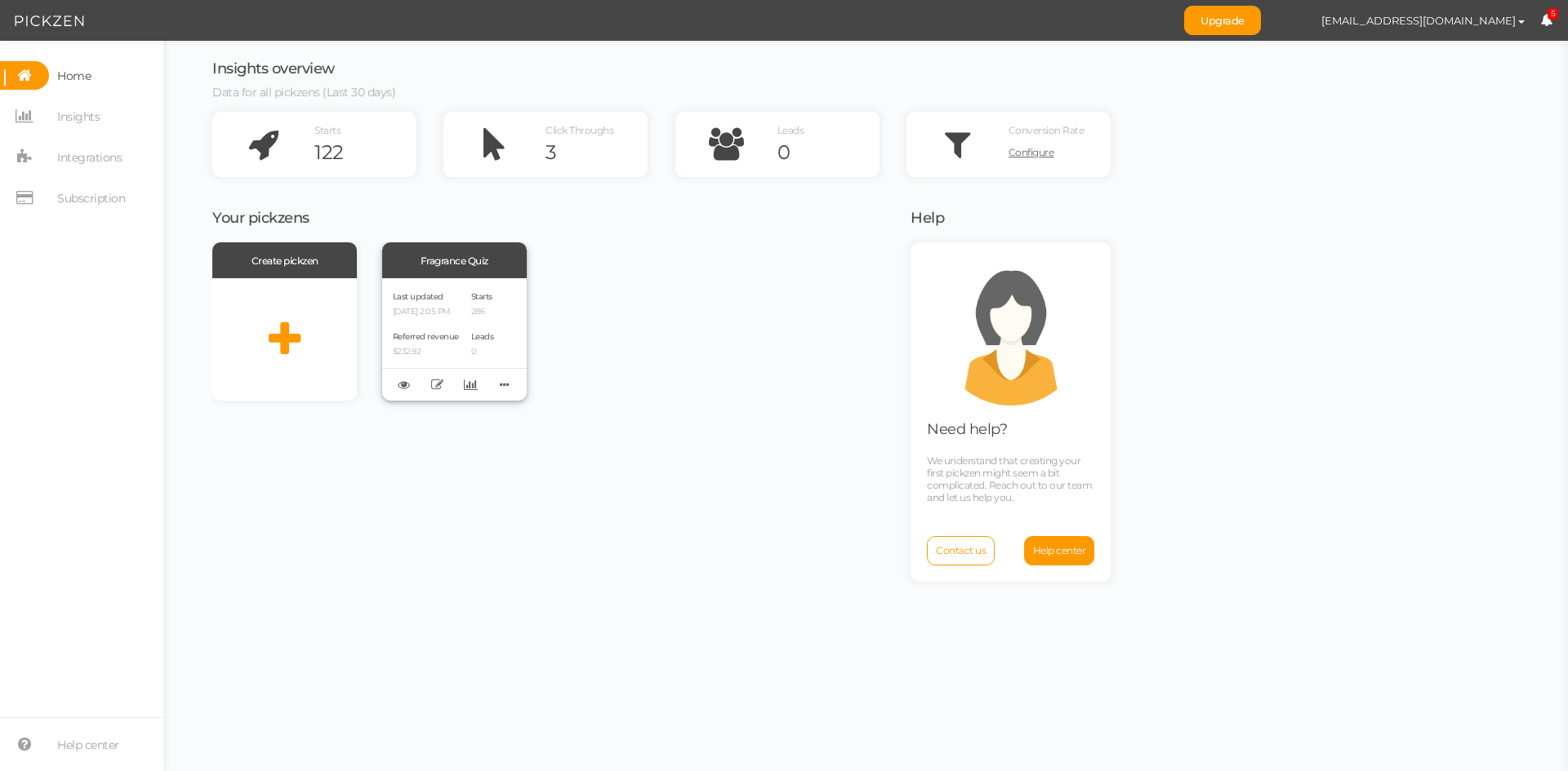
click at [443, 312] on p "[DATE] 2:05 PM" at bounding box center [425, 312] width 66 height 11
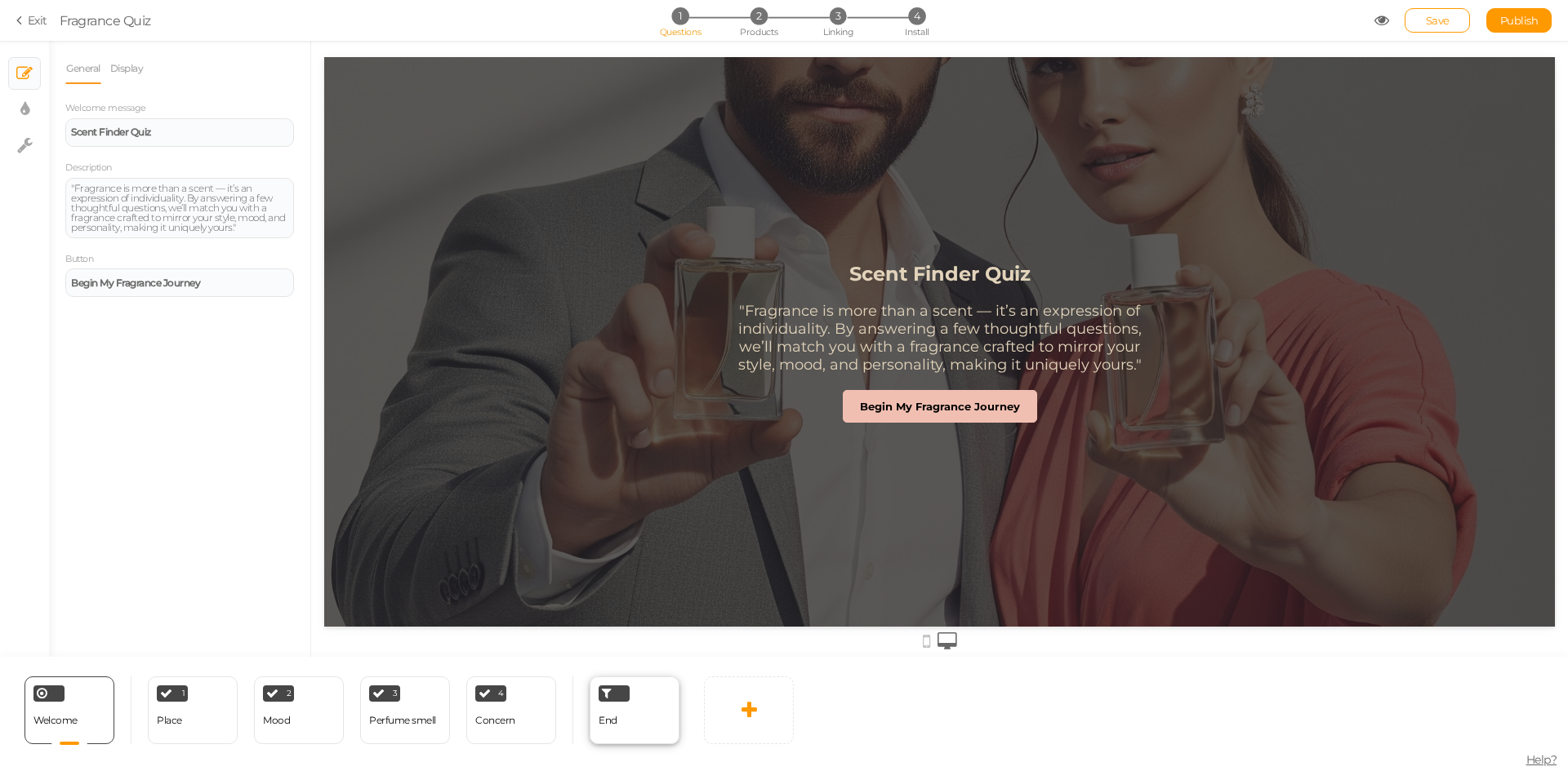
click at [626, 725] on div "End" at bounding box center [635, 710] width 90 height 68
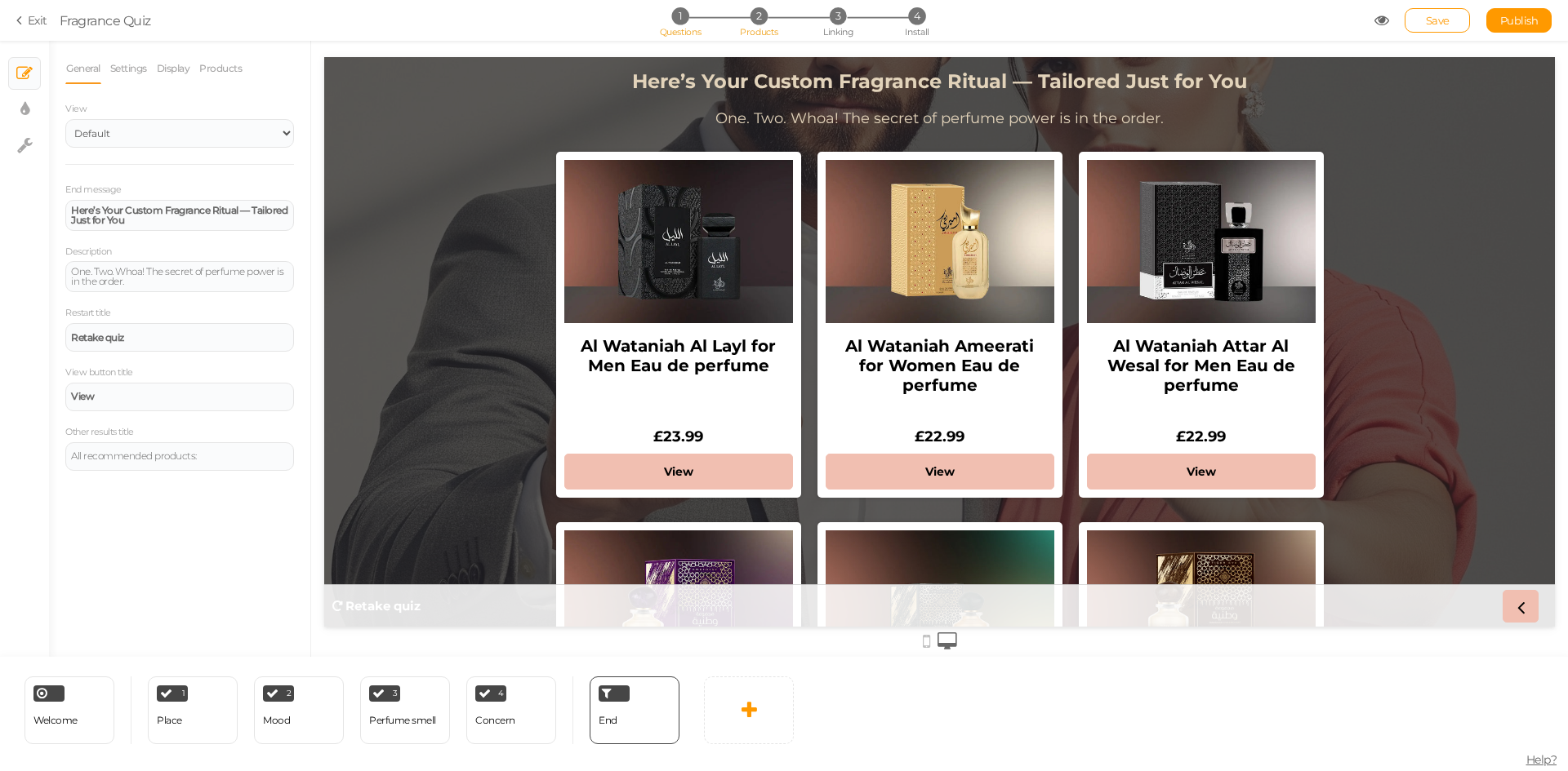
click at [749, 19] on li "2 Products" at bounding box center [758, 16] width 76 height 17
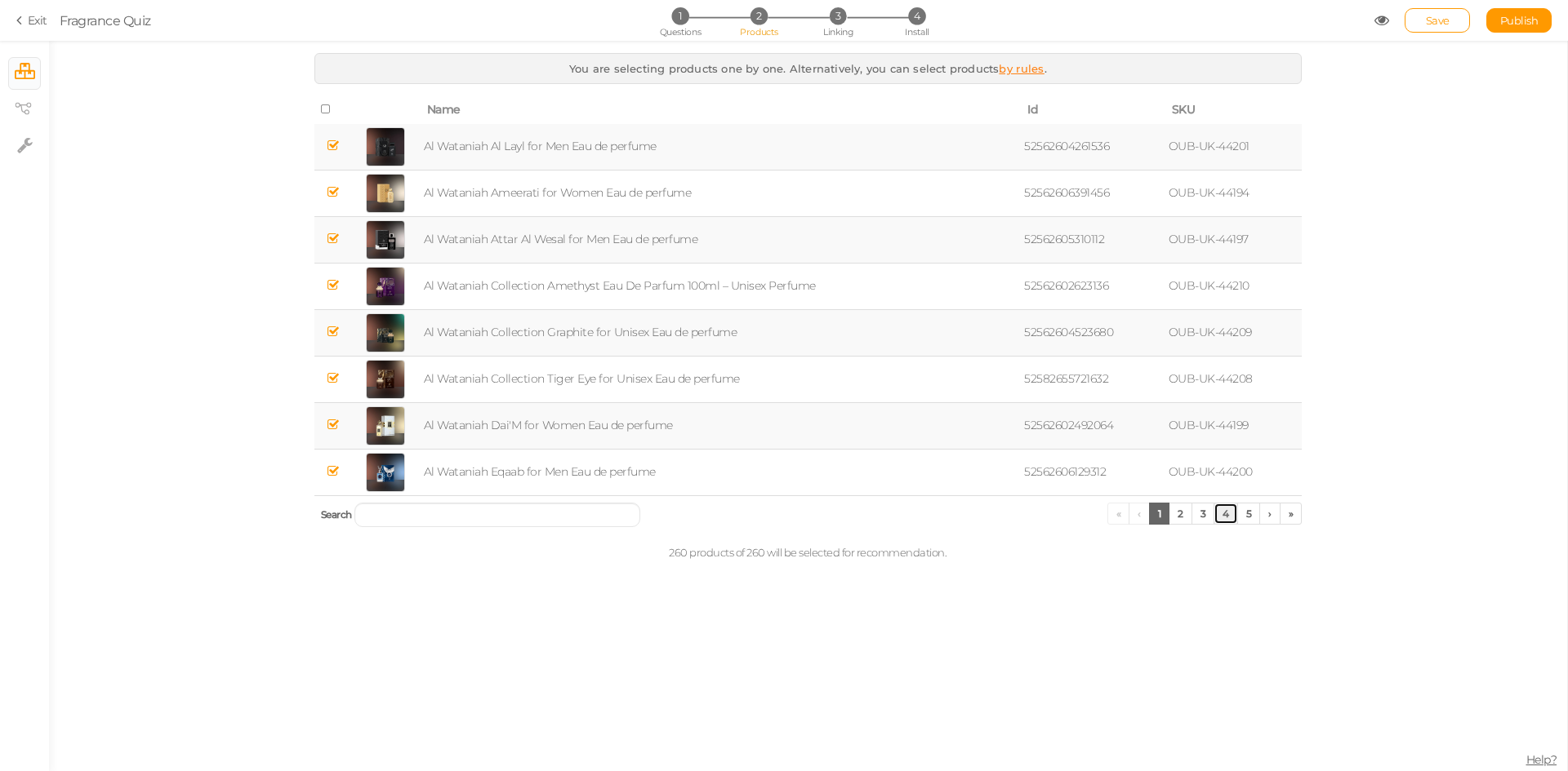
click at [1218, 513] on link "4" at bounding box center [1225, 513] width 25 height 22
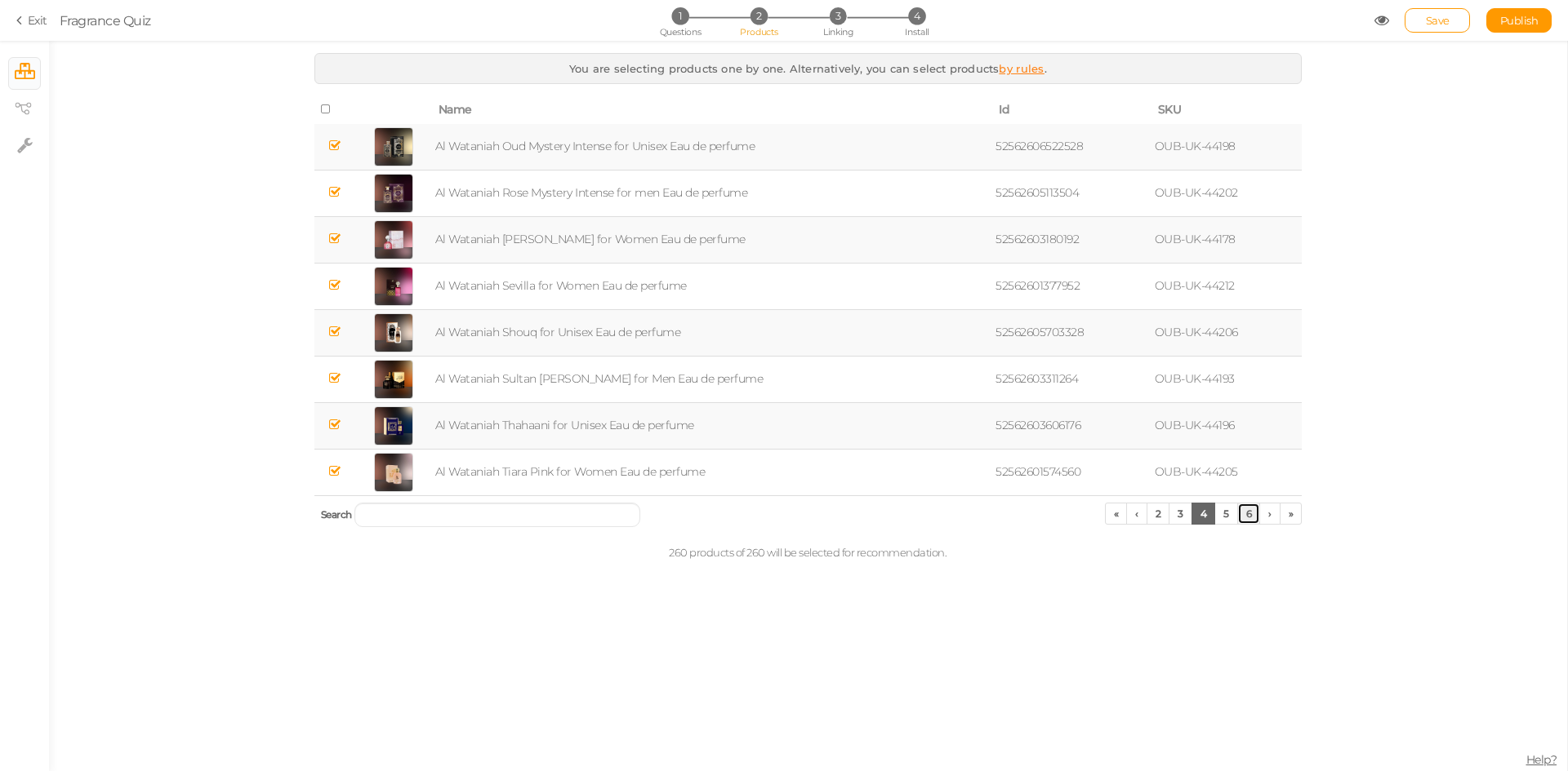
click at [1250, 518] on link "6" at bounding box center [1248, 513] width 24 height 22
click at [1290, 514] on link "»" at bounding box center [1291, 513] width 23 height 22
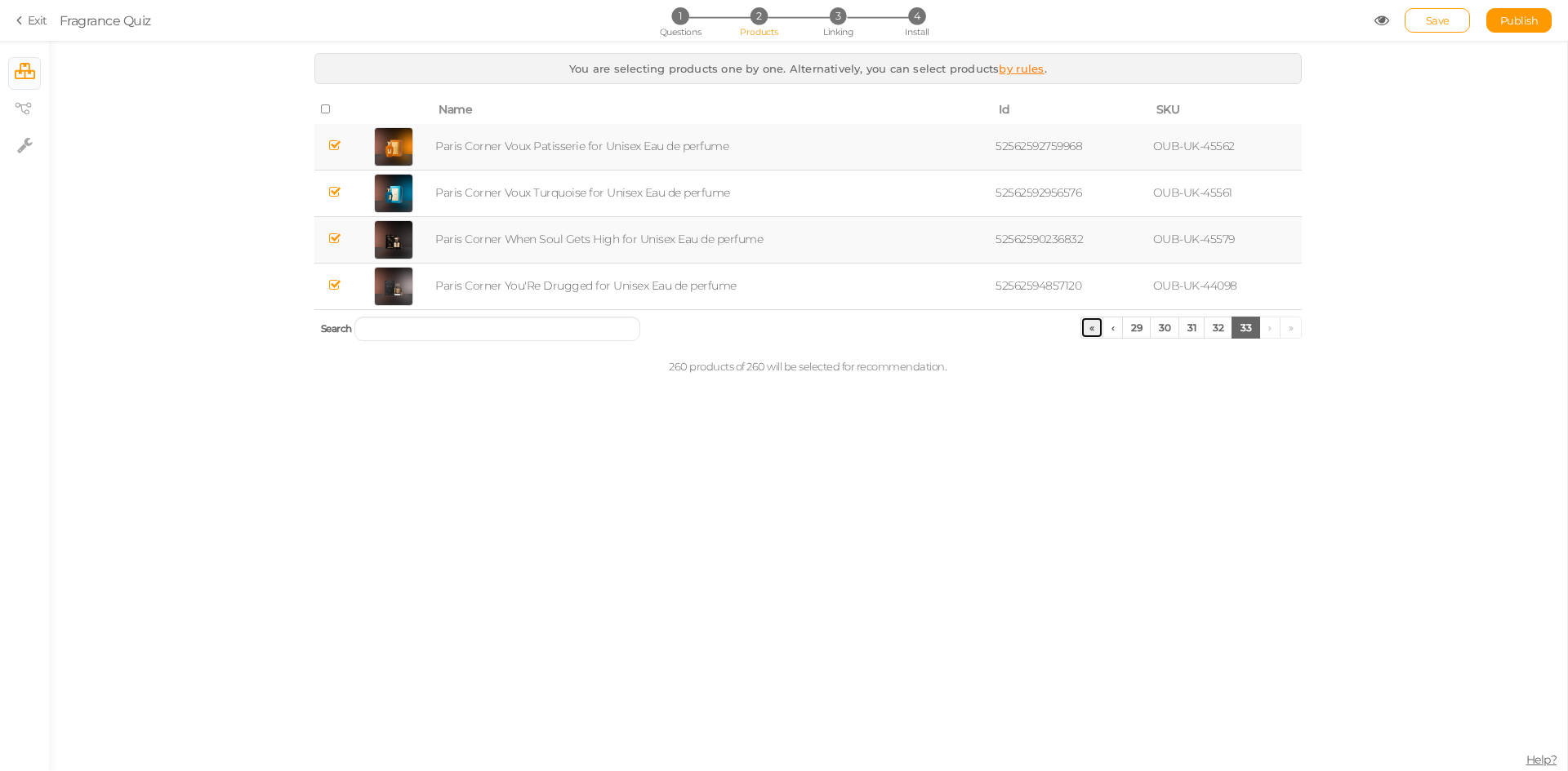
click at [1090, 329] on link "«" at bounding box center [1092, 327] width 23 height 22
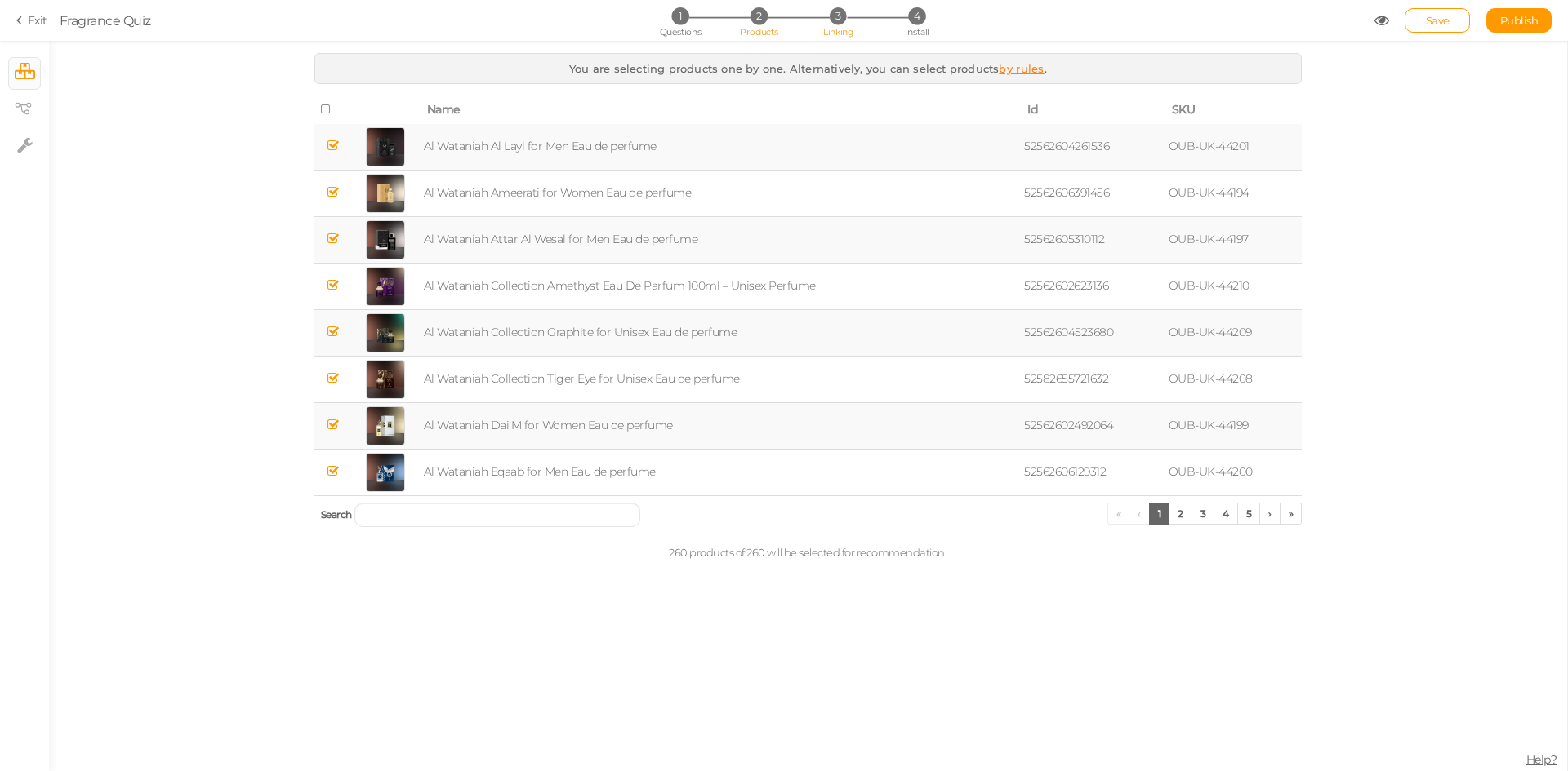
click at [844, 33] on span "Linking" at bounding box center [838, 32] width 29 height 11
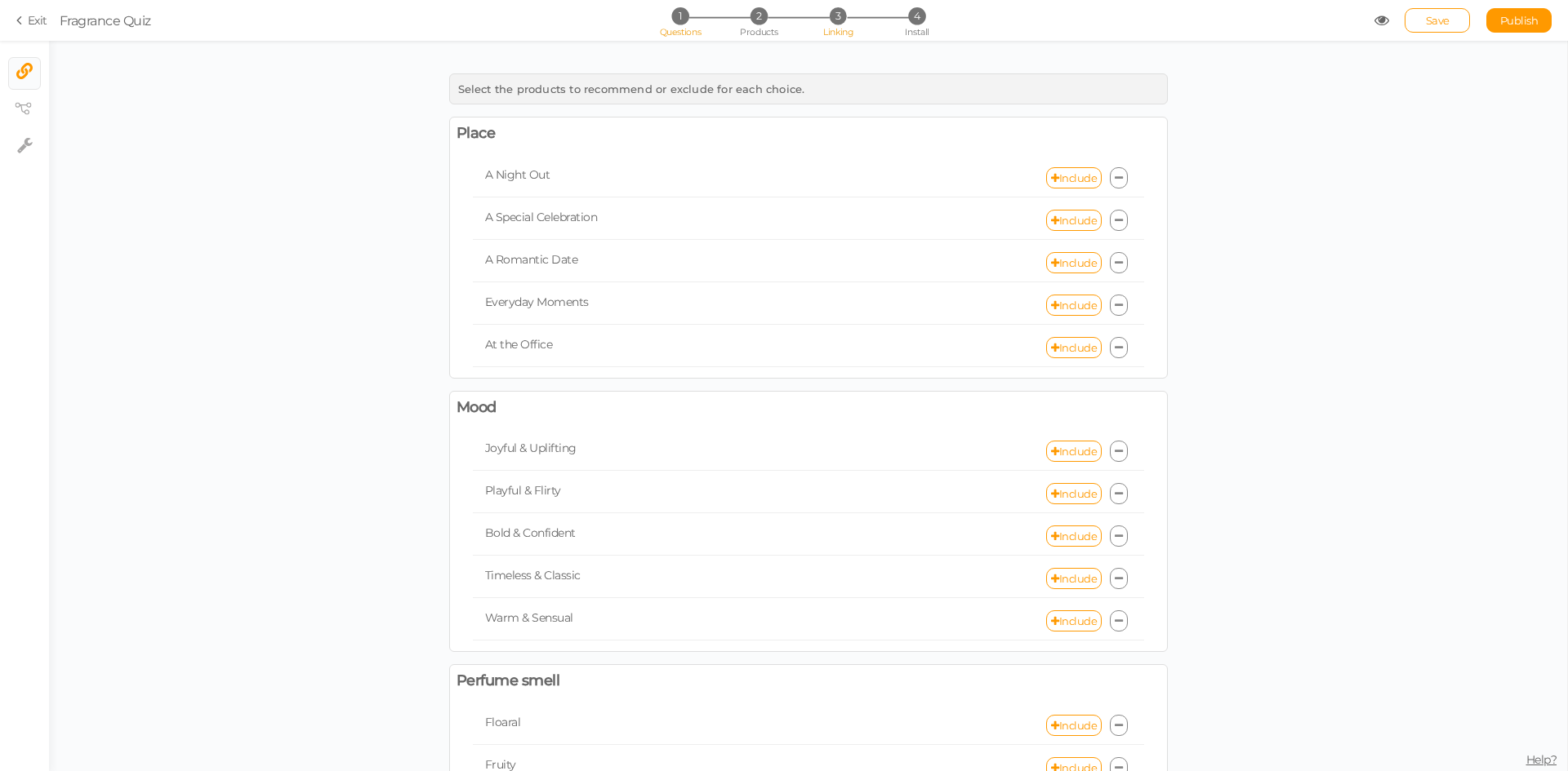
click at [681, 25] on span "1" at bounding box center [680, 16] width 17 height 17
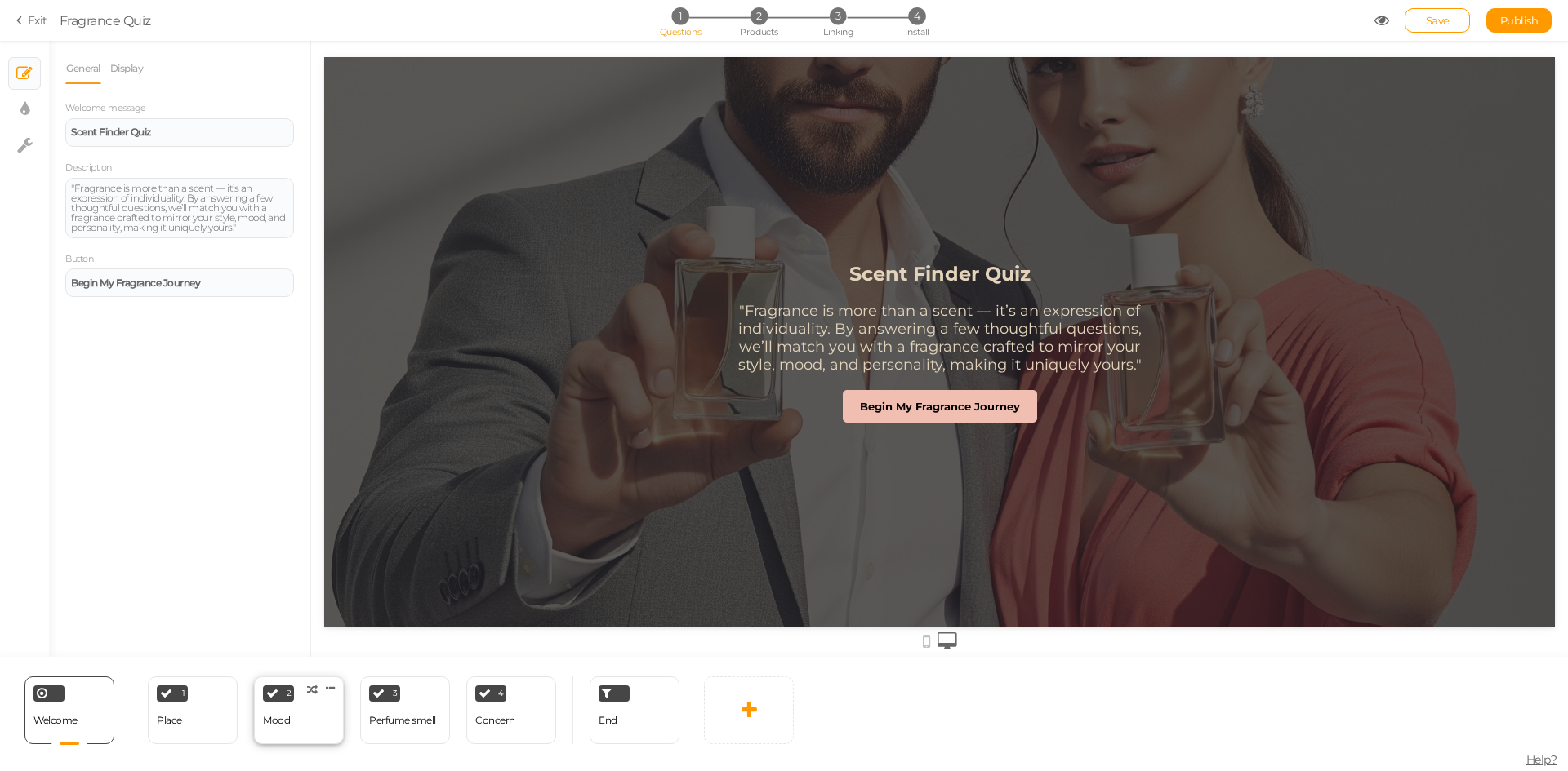
click at [317, 706] on div "2 Mood × Define the conditions to show this slide. Clone Change type Delete" at bounding box center [299, 710] width 90 height 68
select select "2"
